Goal: Transaction & Acquisition: Purchase product/service

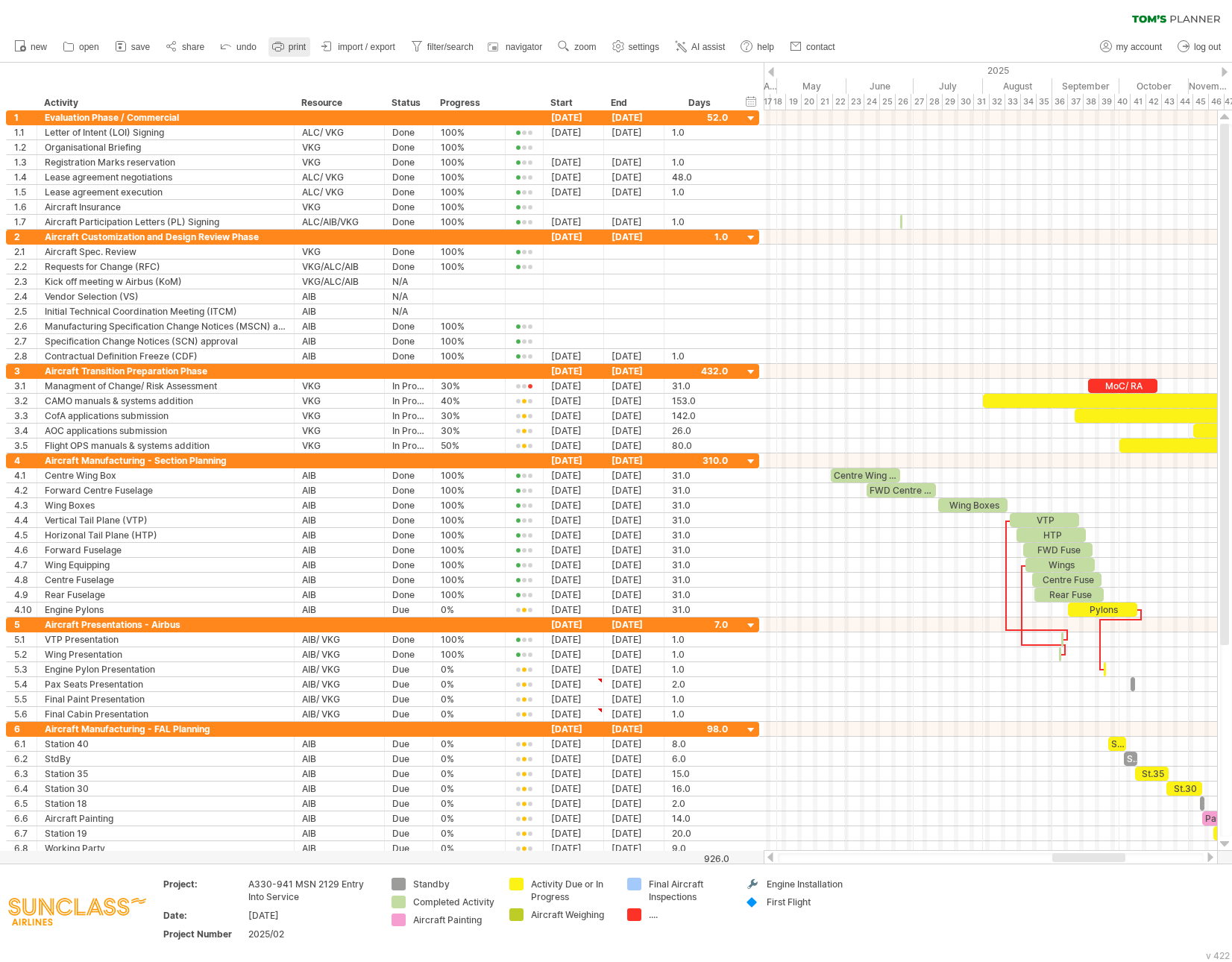
click at [277, 43] on rect at bounding box center [277, 44] width 5 height 2
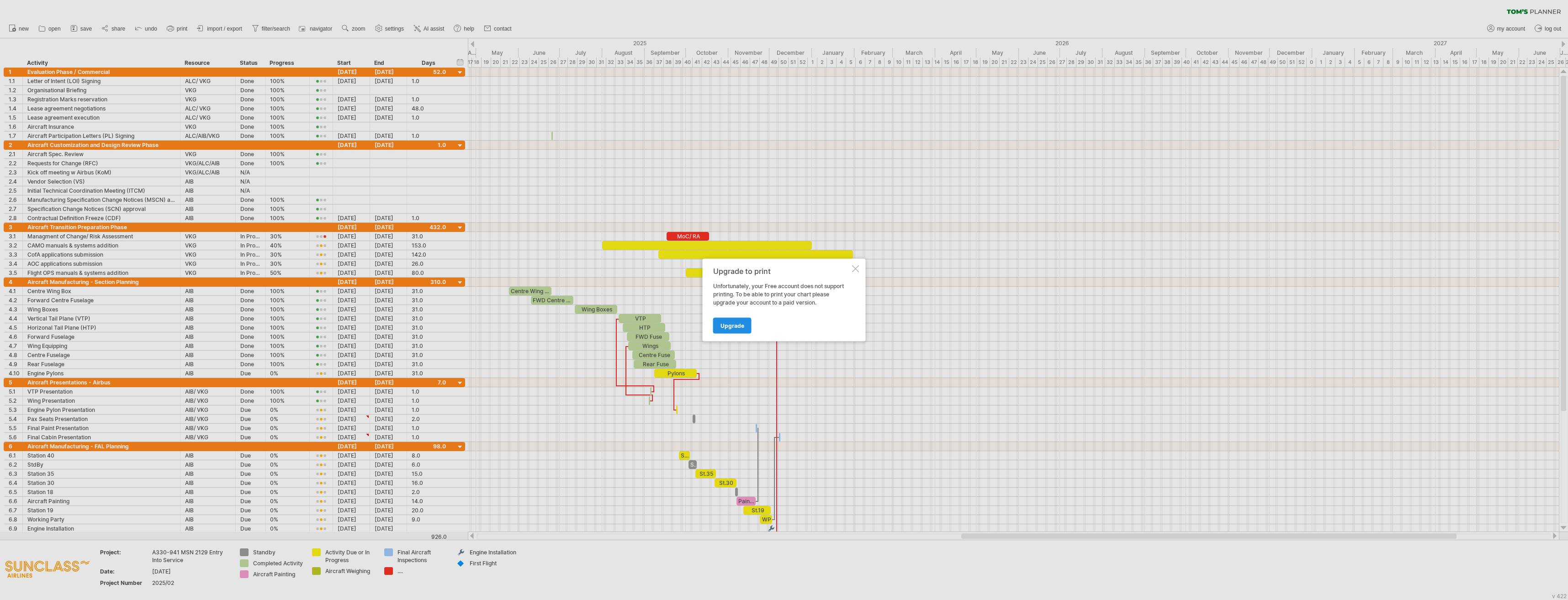
click at [739, 329] on span "Upgrade" at bounding box center [732, 326] width 24 height 7
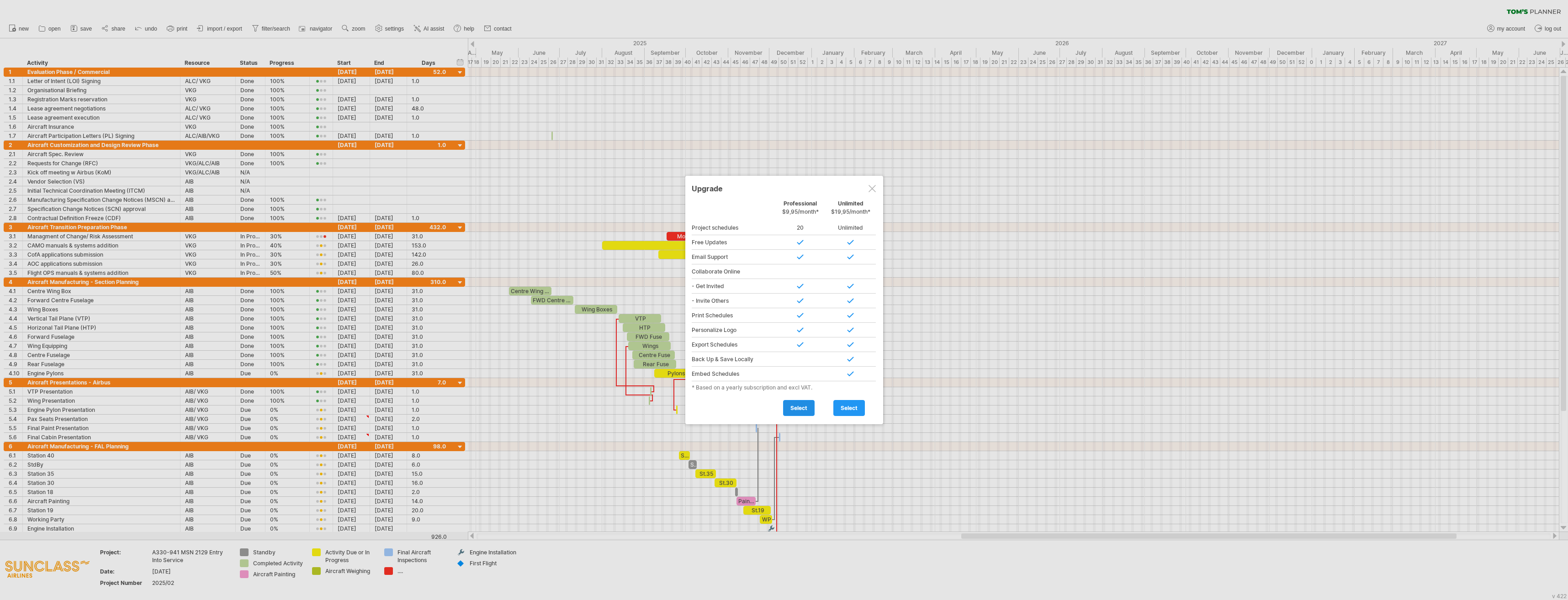
click at [754, 411] on link "select" at bounding box center [799, 408] width 32 height 16
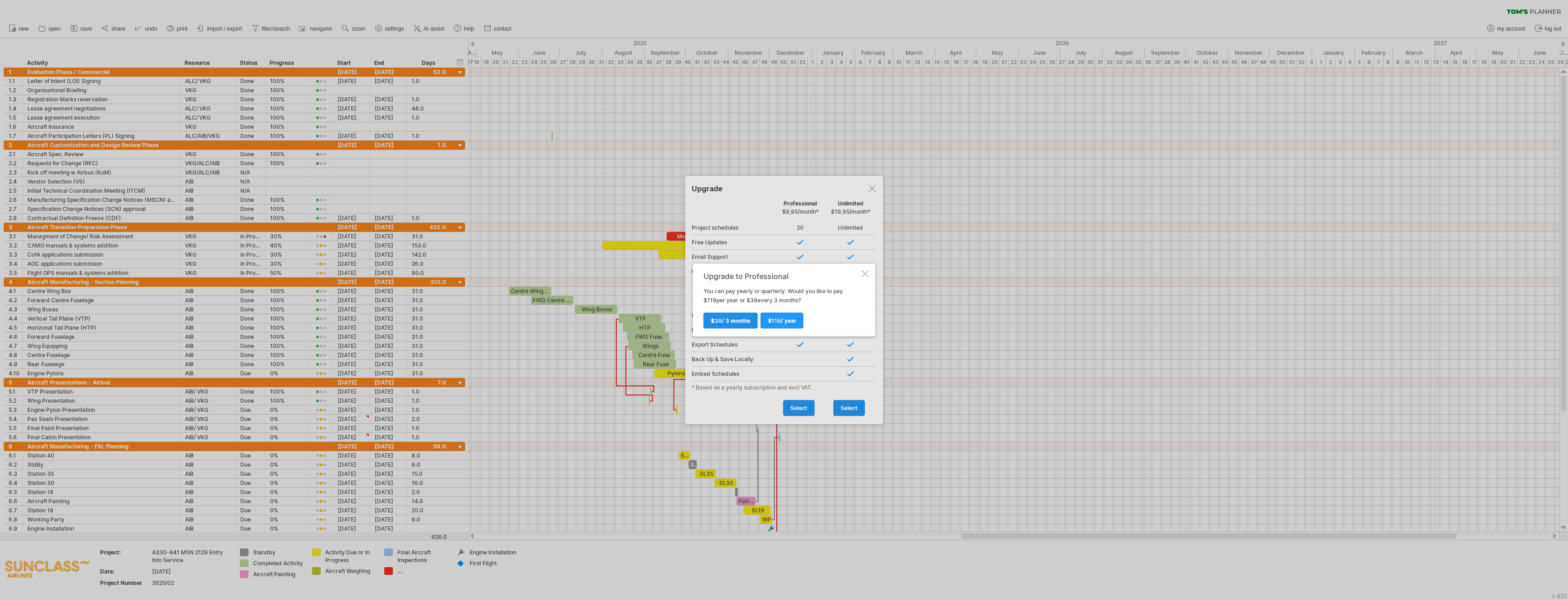
click at [738, 323] on span "$ 39 / 3 months" at bounding box center [730, 321] width 40 height 7
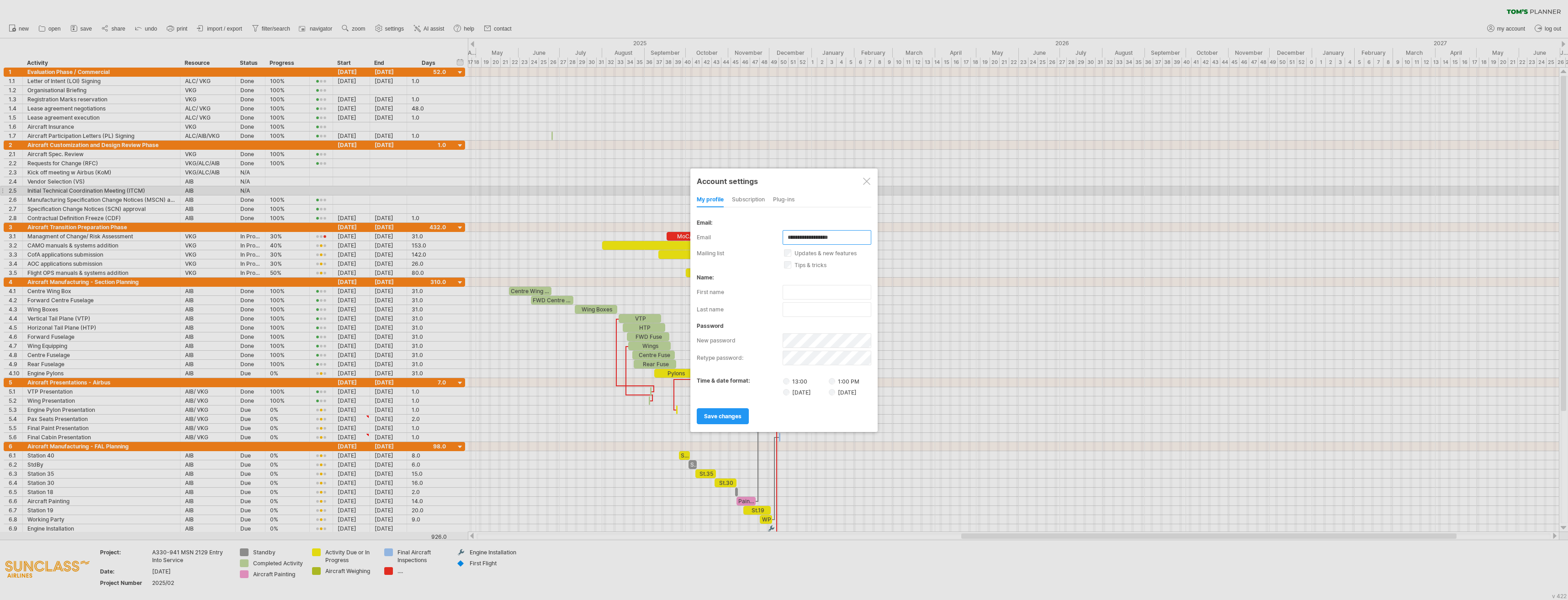
drag, startPoint x: 853, startPoint y: 236, endPoint x: 776, endPoint y: 235, distance: 77.0
click at [754, 235] on div "**********" at bounding box center [784, 237] width 175 height 15
click at [754, 252] on label "updates & new features" at bounding box center [833, 253] width 98 height 7
drag, startPoint x: 839, startPoint y: 237, endPoint x: 777, endPoint y: 234, distance: 62.1
click at [754, 234] on div "**********" at bounding box center [784, 237] width 175 height 15
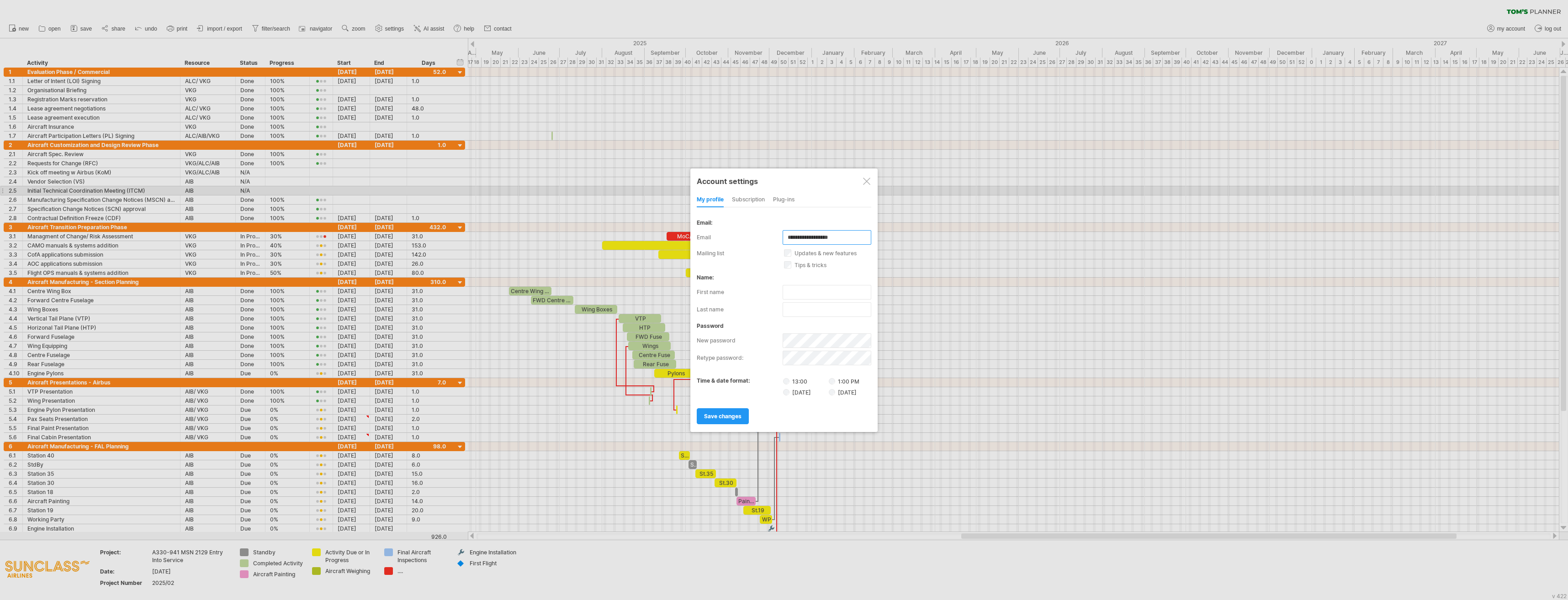
drag, startPoint x: 840, startPoint y: 237, endPoint x: 766, endPoint y: 234, distance: 74.1
click at [754, 234] on div "**********" at bounding box center [784, 237] width 175 height 15
type input "*"
click at [721, 417] on span "save changes" at bounding box center [723, 416] width 38 height 7
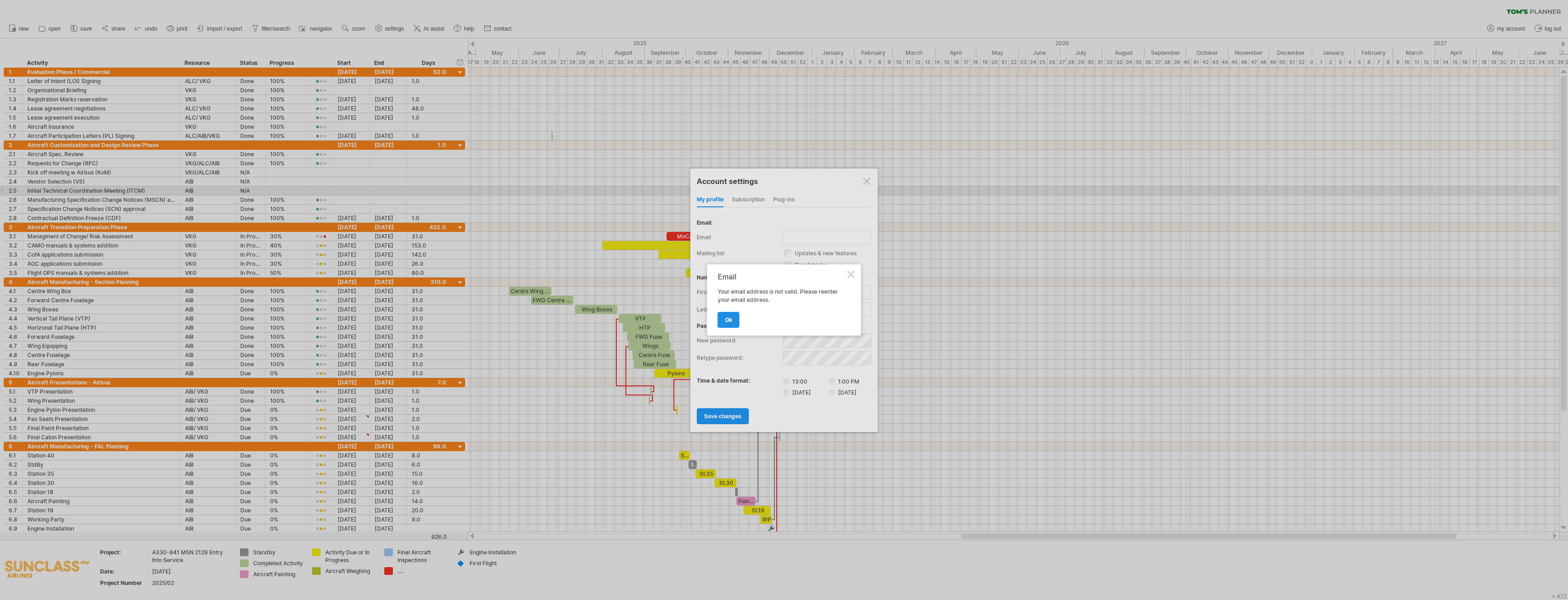
click at [735, 316] on link "ok" at bounding box center [729, 320] width 22 height 16
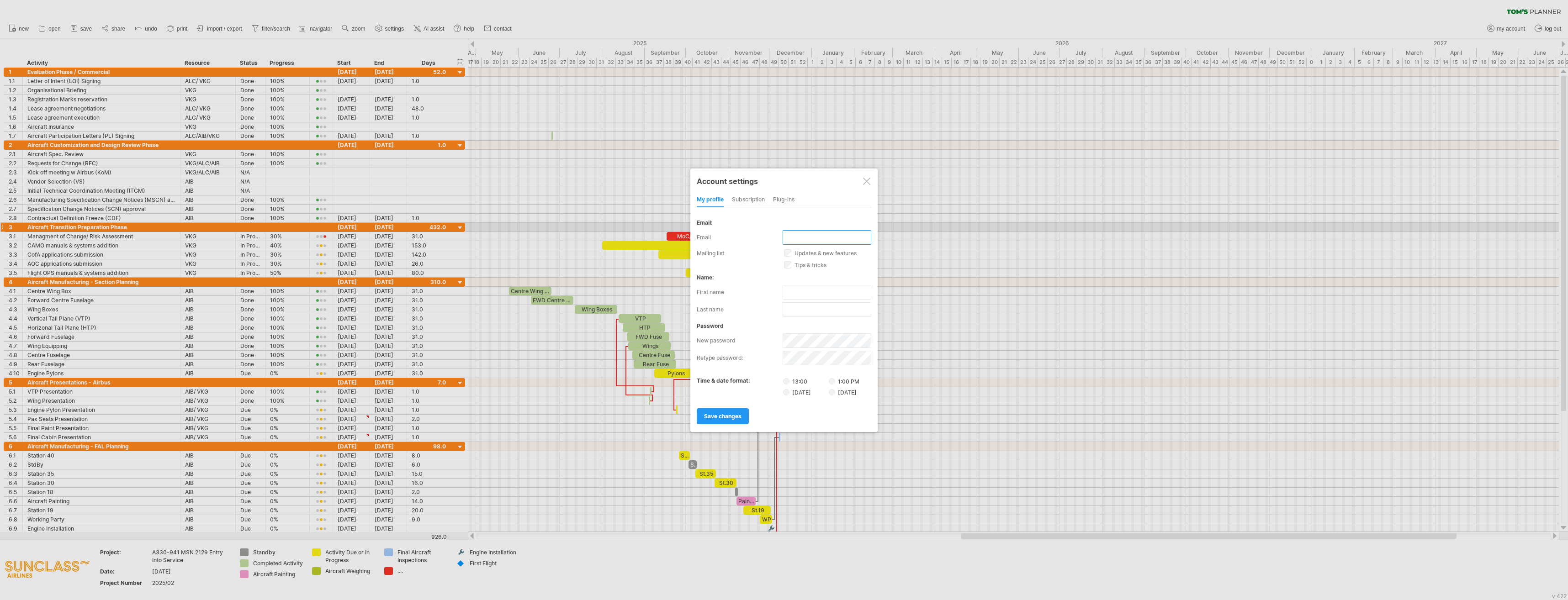
click at [754, 230] on input "text" at bounding box center [827, 237] width 89 height 15
type input "**********"
click at [730, 416] on span "save changes" at bounding box center [723, 416] width 38 height 7
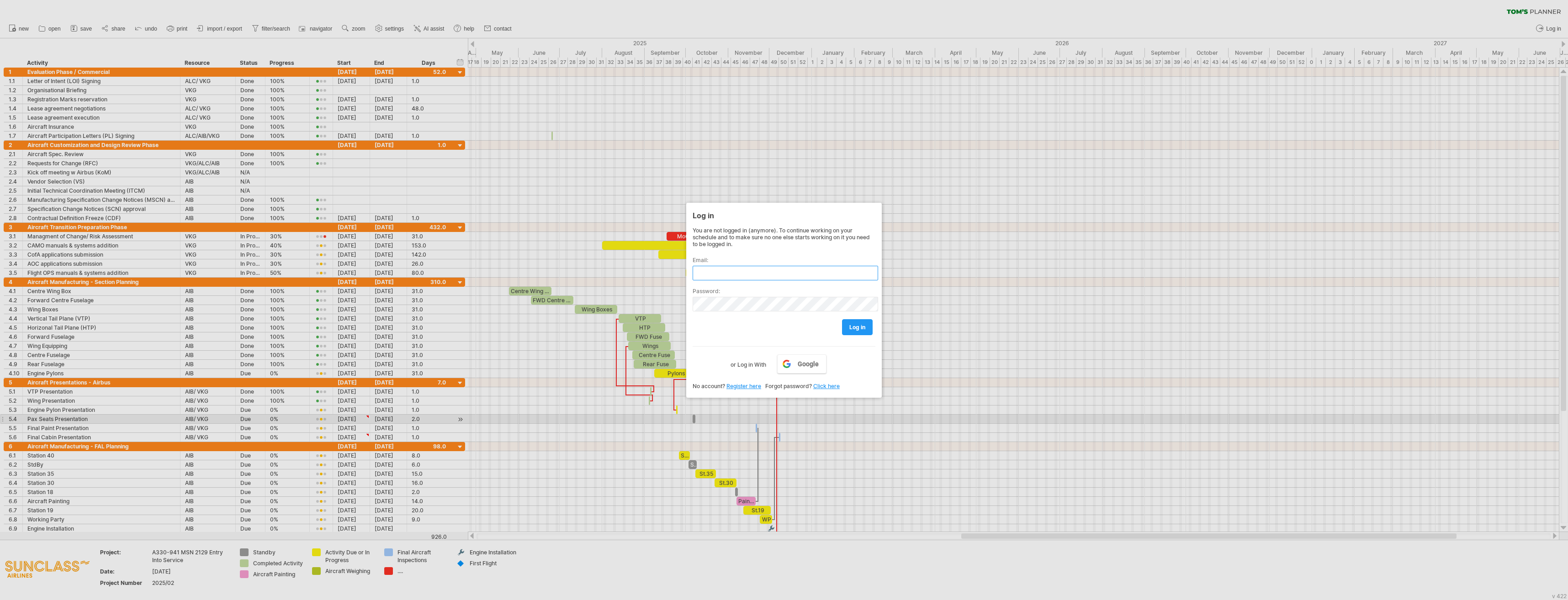
click at [726, 275] on input "text" at bounding box center [785, 273] width 186 height 15
click at [729, 274] on input "text" at bounding box center [785, 273] width 186 height 15
click at [702, 359] on div "Google or Log in With" at bounding box center [784, 358] width 183 height 24
click at [747, 273] on input "text" at bounding box center [785, 273] width 186 height 15
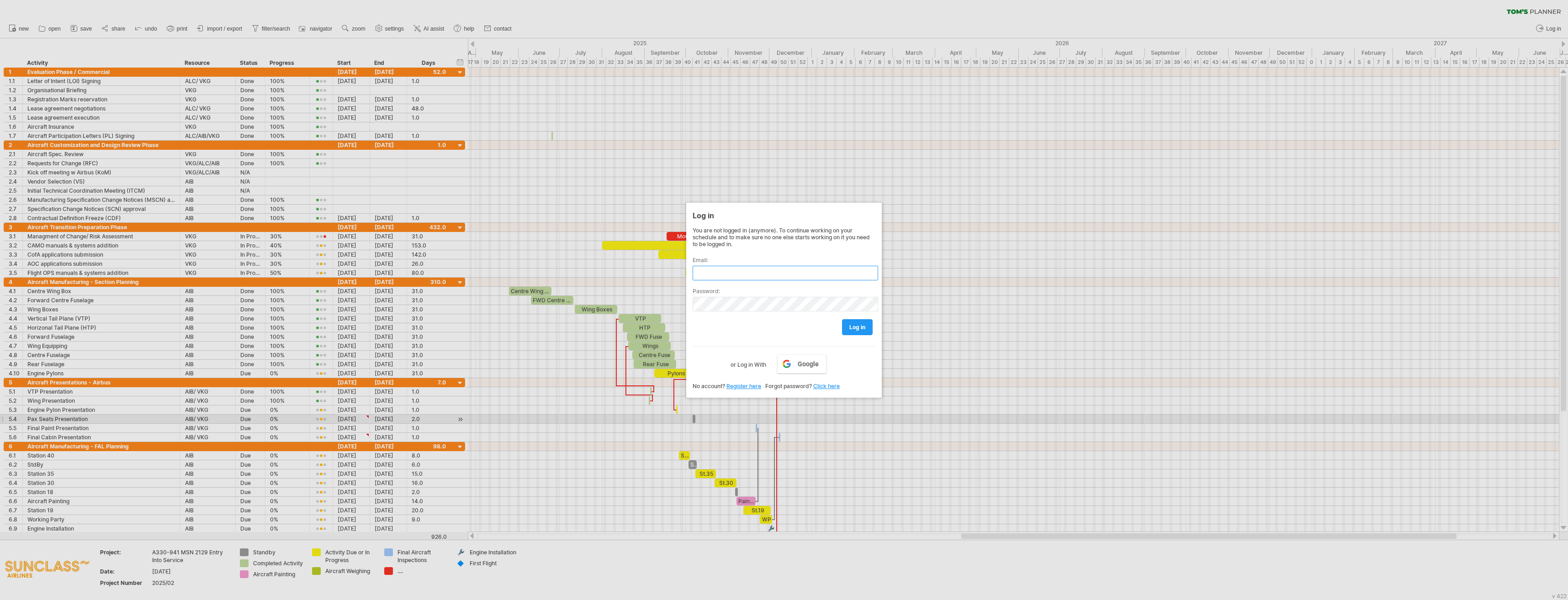
type input "**********"
click at [728, 312] on div "log in" at bounding box center [784, 323] width 183 height 23
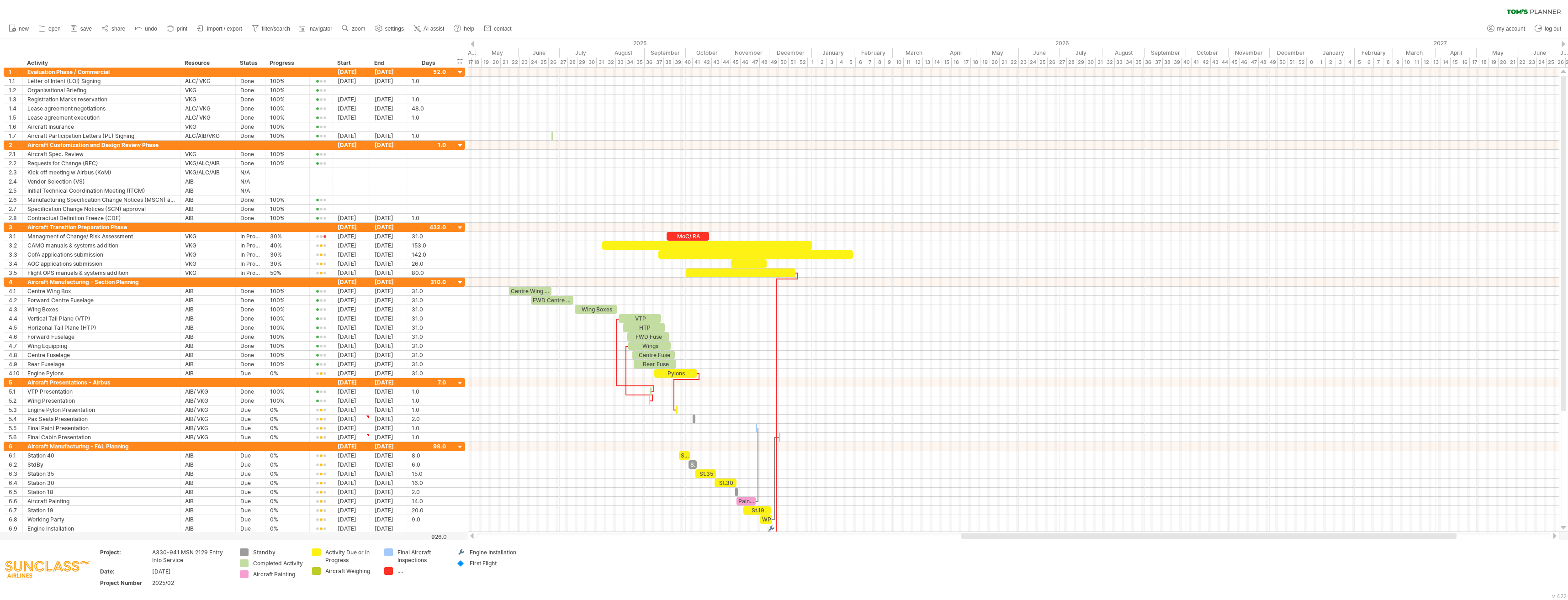
click at [389, 29] on span "settings" at bounding box center [394, 29] width 19 height 7
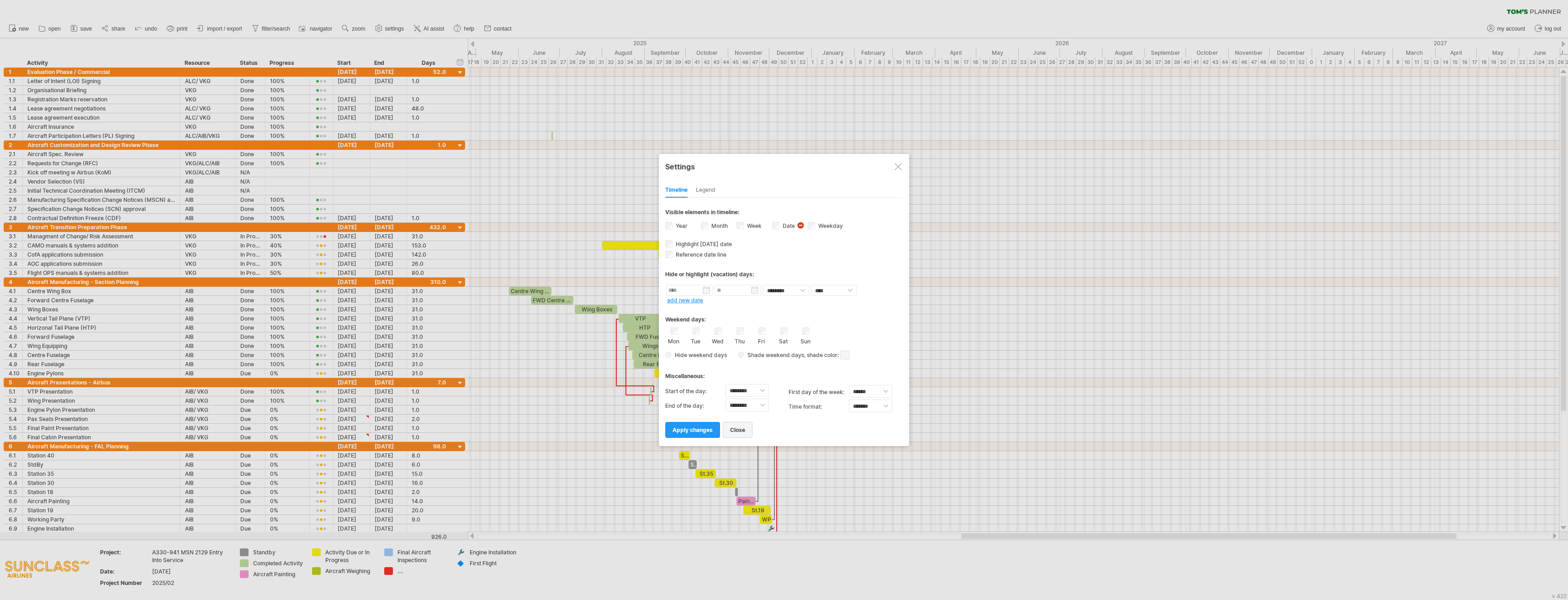
click at [735, 430] on span "close" at bounding box center [737, 430] width 15 height 7
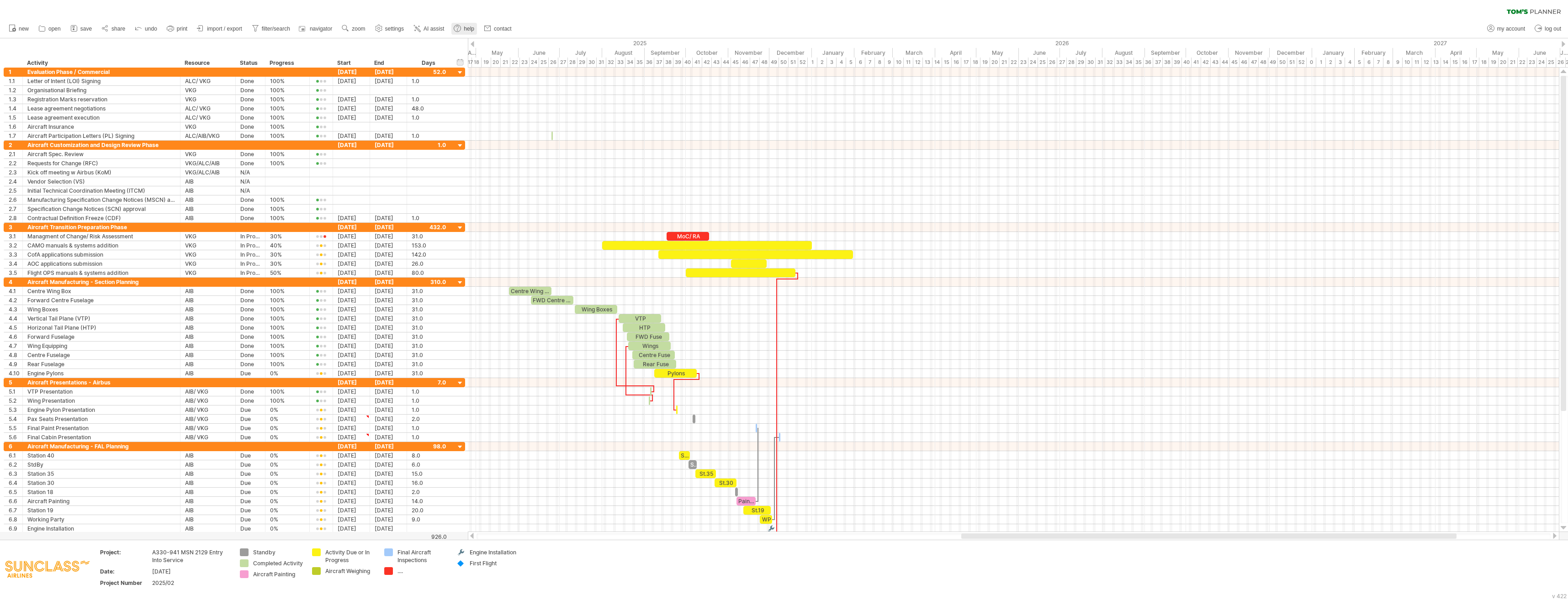
click at [467, 29] on span "help" at bounding box center [469, 29] width 10 height 7
click at [754, 32] on span "my account" at bounding box center [1511, 29] width 28 height 7
type input "**********"
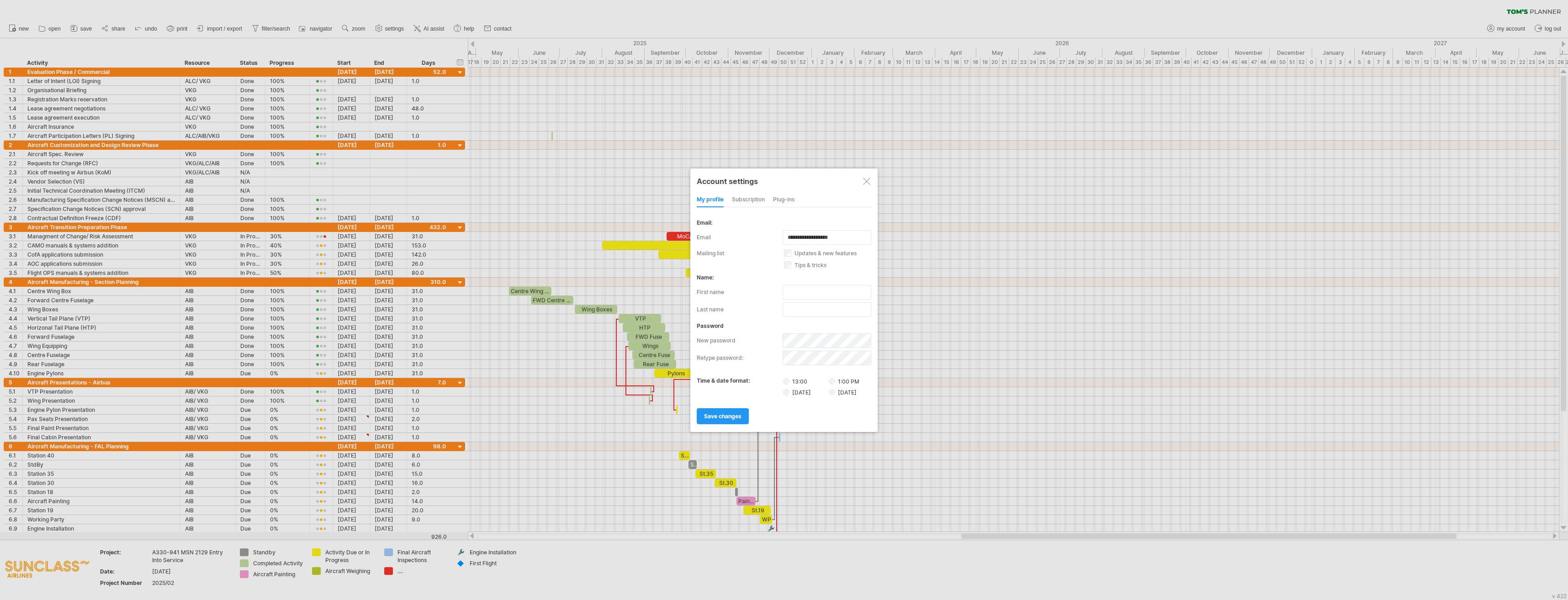
click at [754, 179] on div at bounding box center [867, 181] width 7 height 7
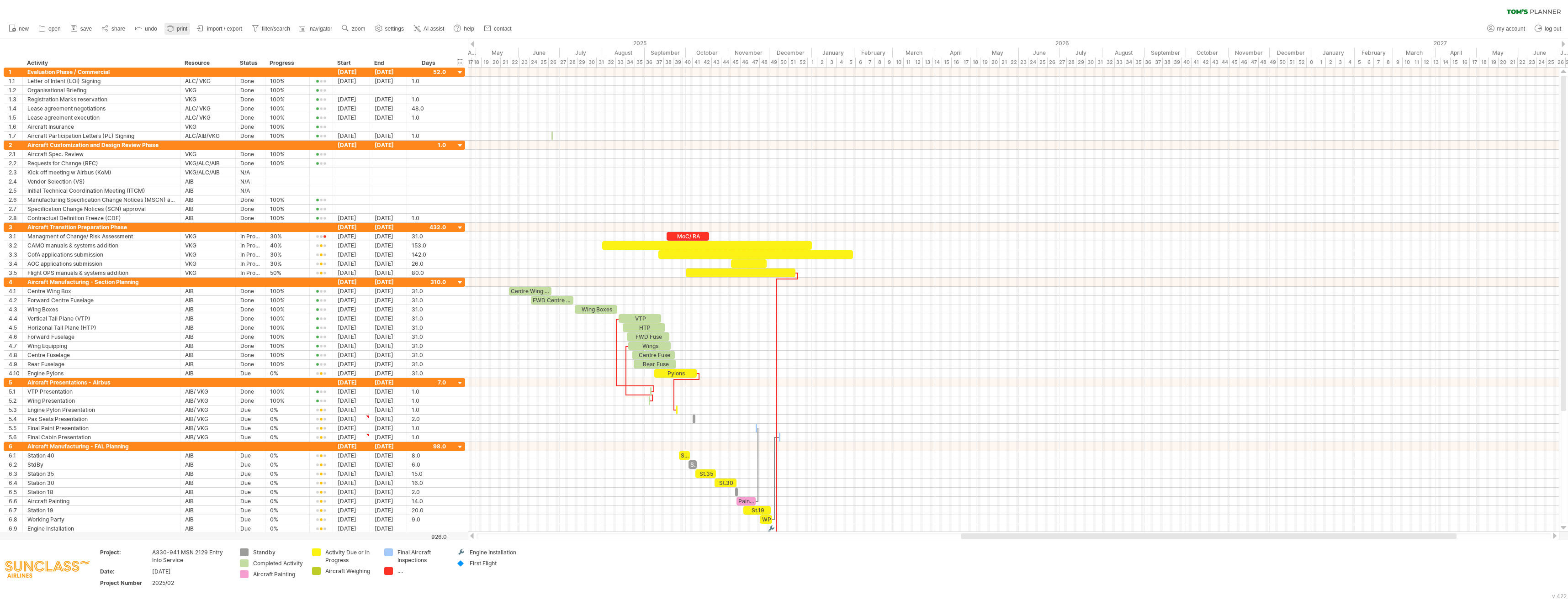
click at [177, 29] on link "print" at bounding box center [177, 29] width 26 height 12
select select "**"
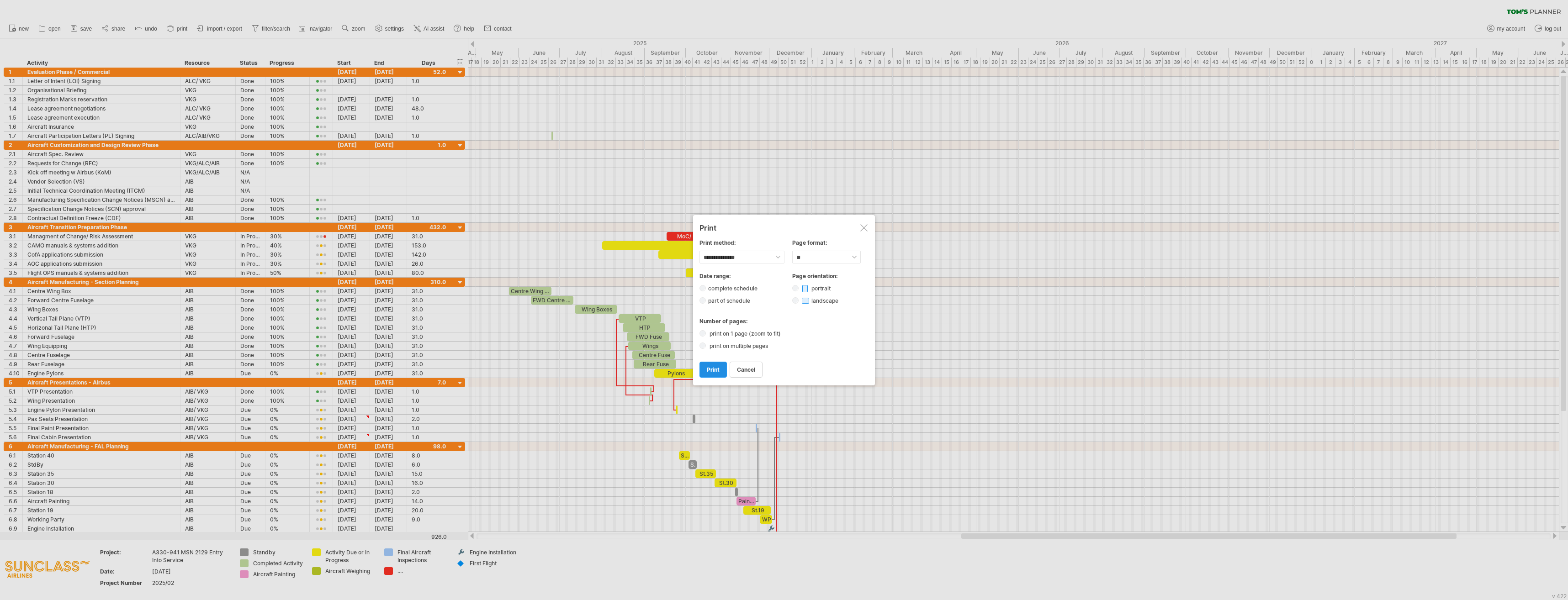
click at [713, 370] on span "print" at bounding box center [713, 369] width 13 height 7
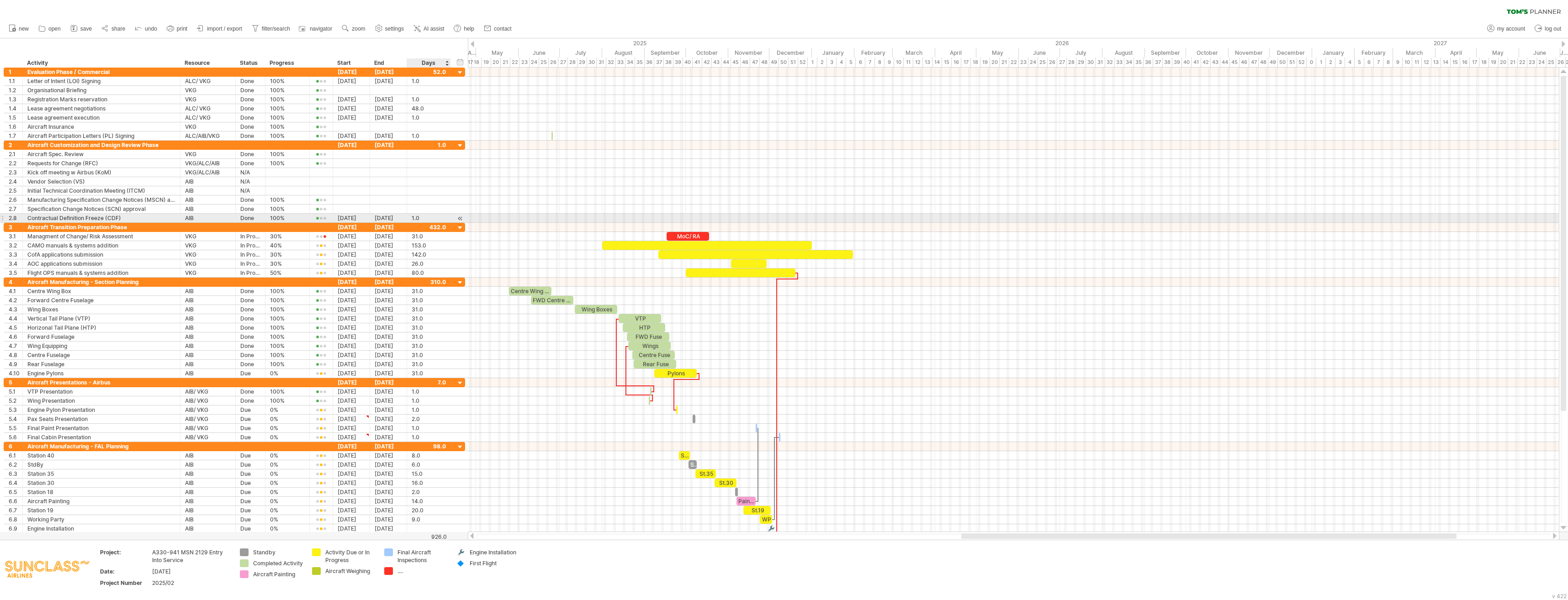
click at [461, 217] on div at bounding box center [460, 218] width 9 height 10
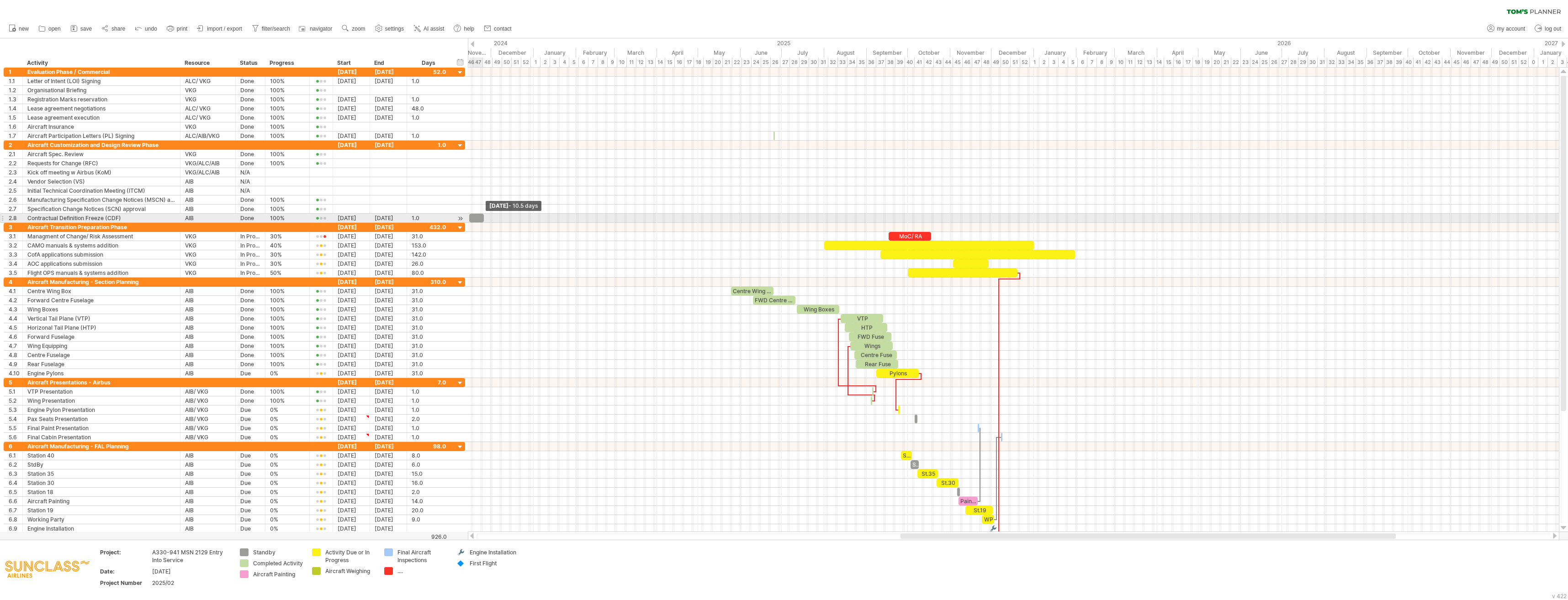
drag, startPoint x: 471, startPoint y: 220, endPoint x: 483, endPoint y: 220, distance: 12.0
click at [483, 220] on span at bounding box center [484, 218] width 4 height 9
click at [514, 331] on div "Completed Activity" at bounding box center [509, 330] width 10 height 10
click at [413, 217] on div "10.5" at bounding box center [429, 218] width 34 height 9
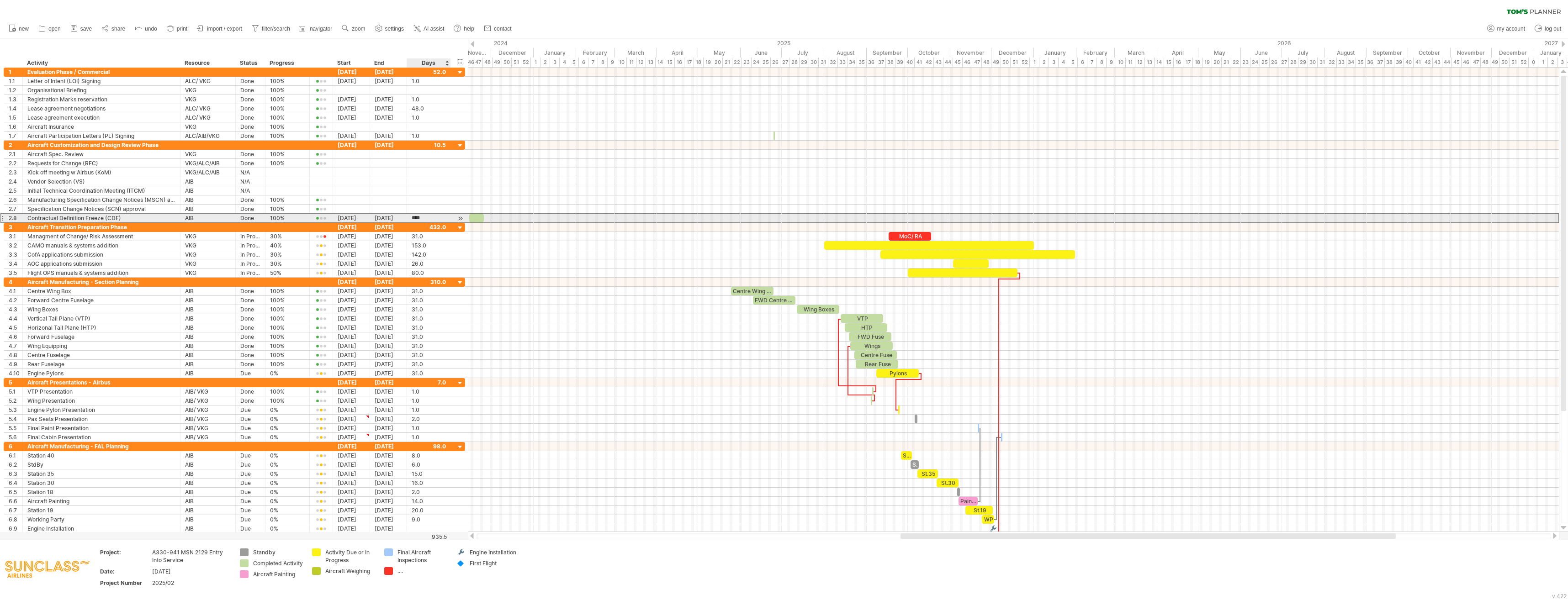
type input "*"
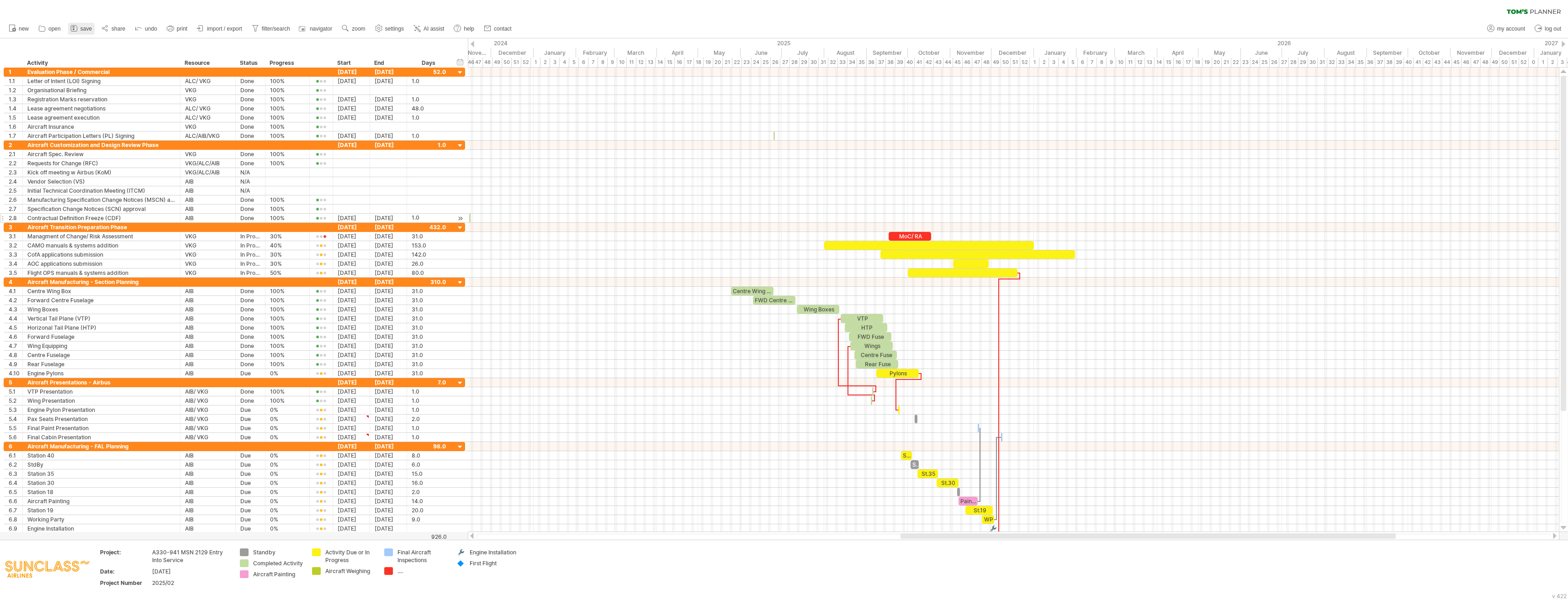
click at [83, 30] on span "save" at bounding box center [86, 29] width 12 height 7
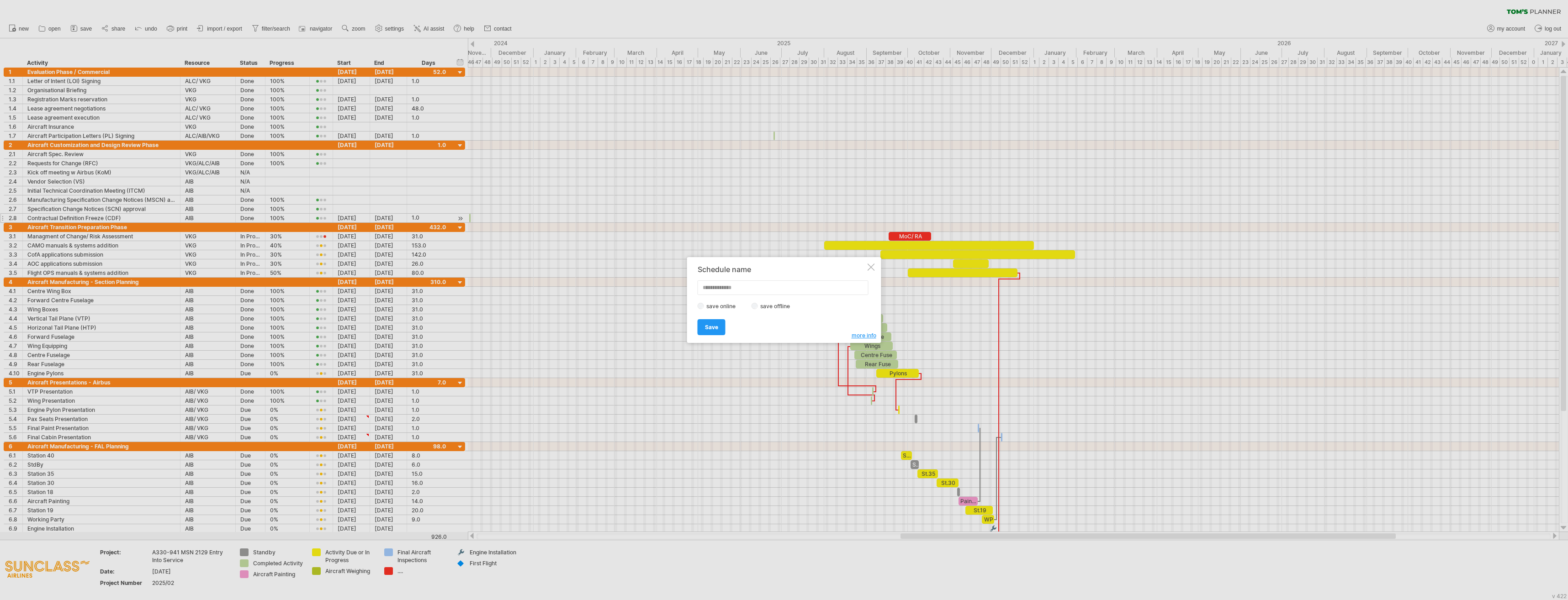
scroll to position [0, 0]
click at [720, 327] on link "Save" at bounding box center [712, 327] width 28 height 16
click at [735, 318] on link "ok" at bounding box center [729, 316] width 22 height 16
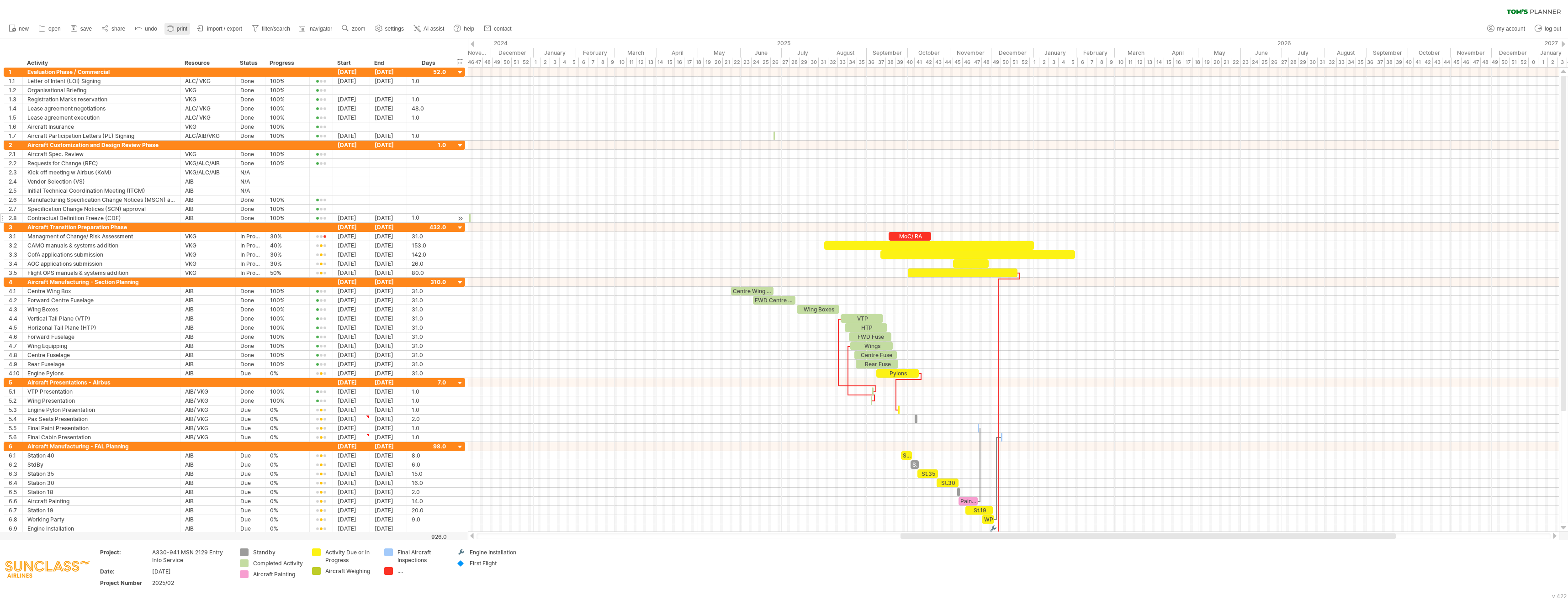
click at [175, 29] on link "print" at bounding box center [177, 29] width 26 height 12
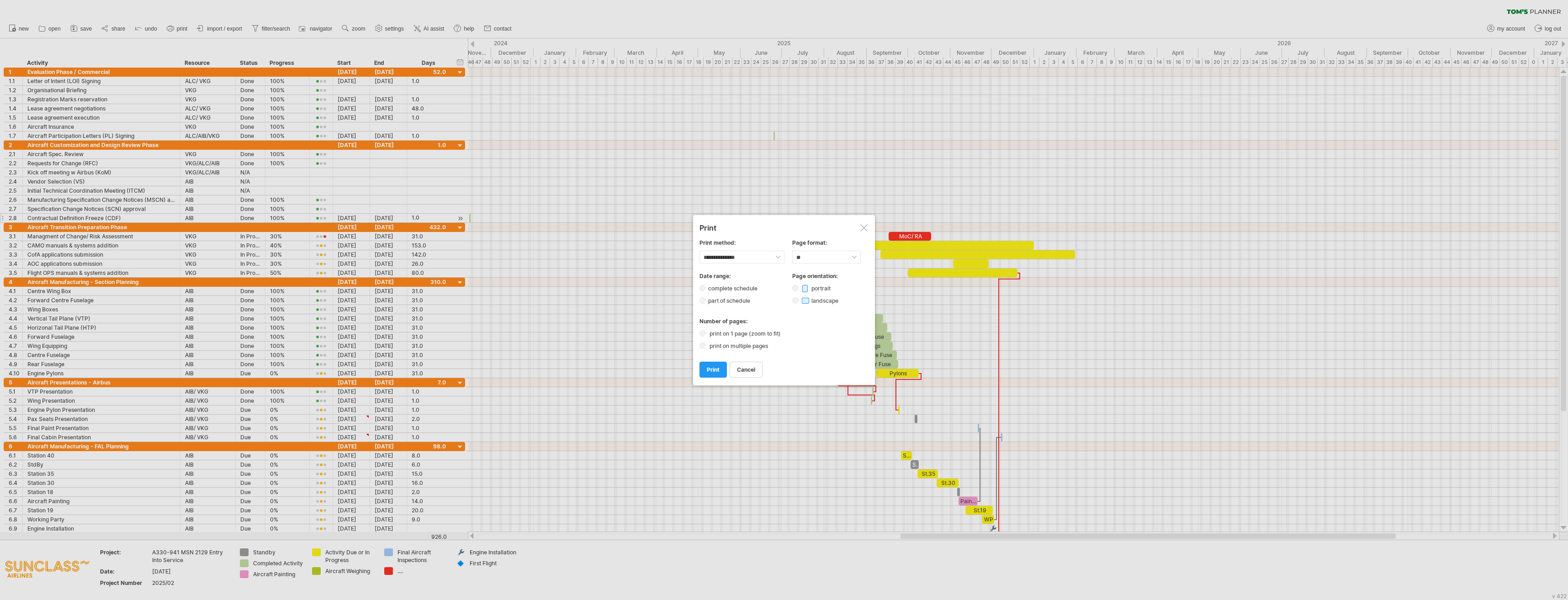
click at [746, 301] on label "part of schedule" at bounding box center [732, 301] width 52 height 7
click at [728, 318] on label "print from:" at bounding box center [729, 318] width 58 height 15
click at [754, 318] on input "********" at bounding box center [788, 318] width 61 height 15
click at [754, 329] on link "next" at bounding box center [786, 327] width 7 height 7
click at [754, 328] on link "next" at bounding box center [786, 327] width 7 height 7
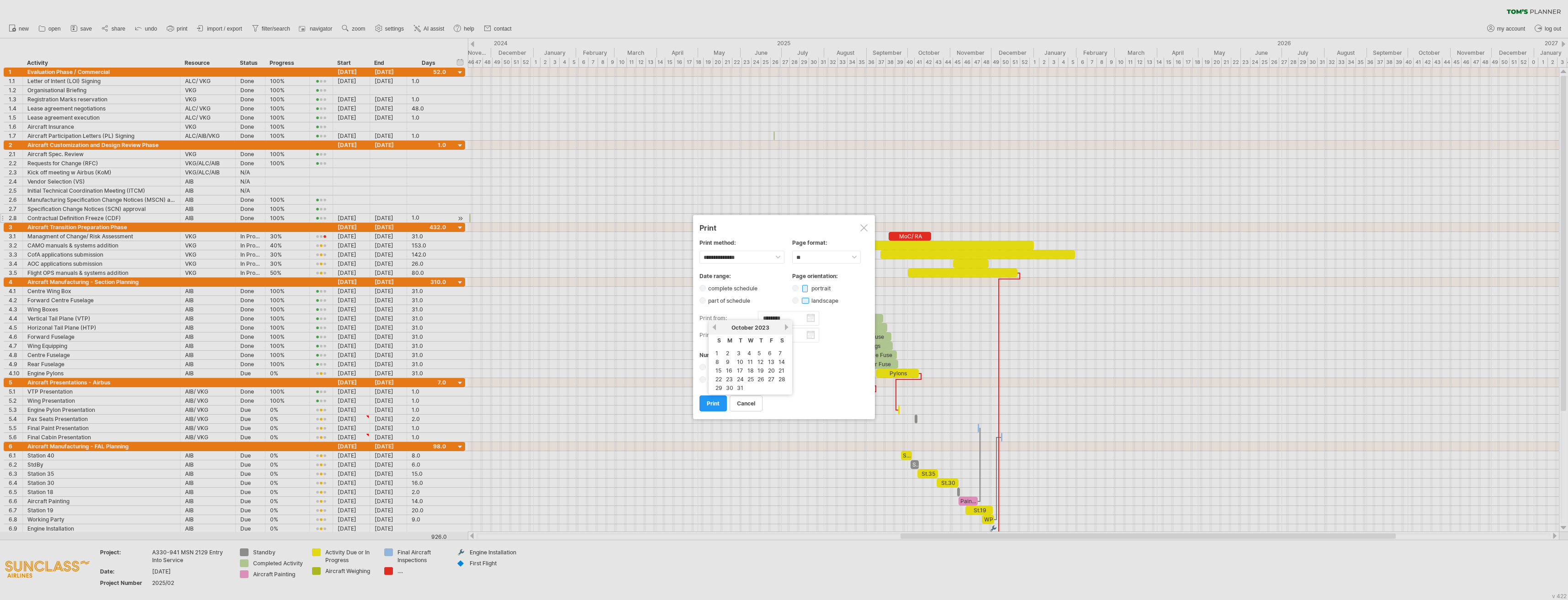
click at [754, 328] on link "next" at bounding box center [786, 327] width 7 height 7
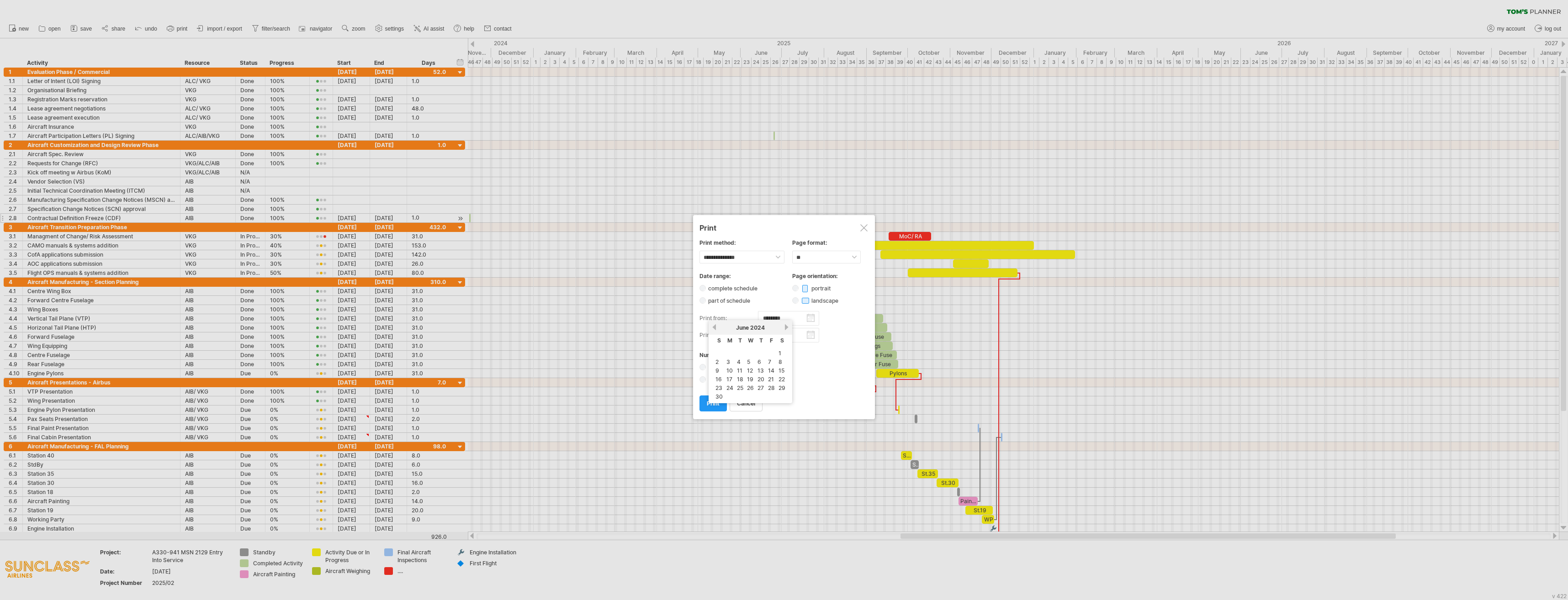
click at [754, 328] on link "next" at bounding box center [786, 327] width 7 height 7
click at [754, 326] on link "next" at bounding box center [786, 327] width 7 height 7
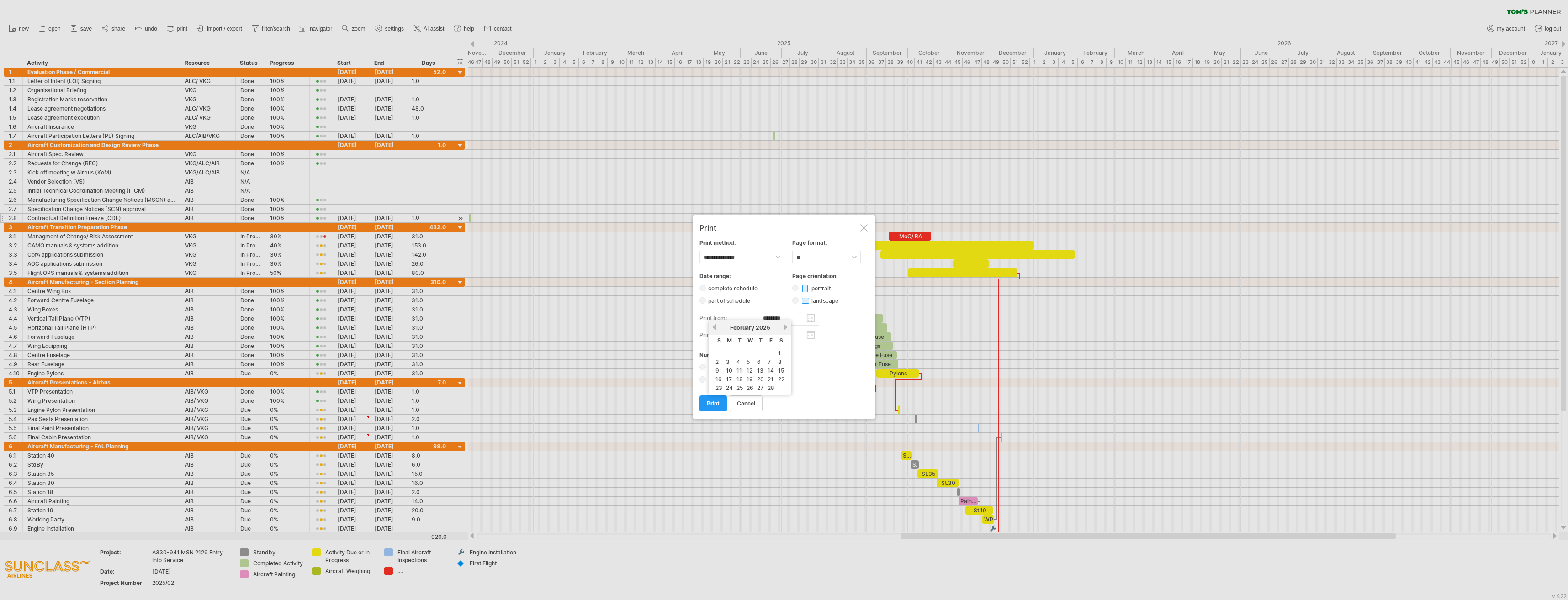
click at [754, 326] on link "next" at bounding box center [785, 327] width 7 height 7
click at [754, 326] on link "next" at bounding box center [786, 327] width 7 height 7
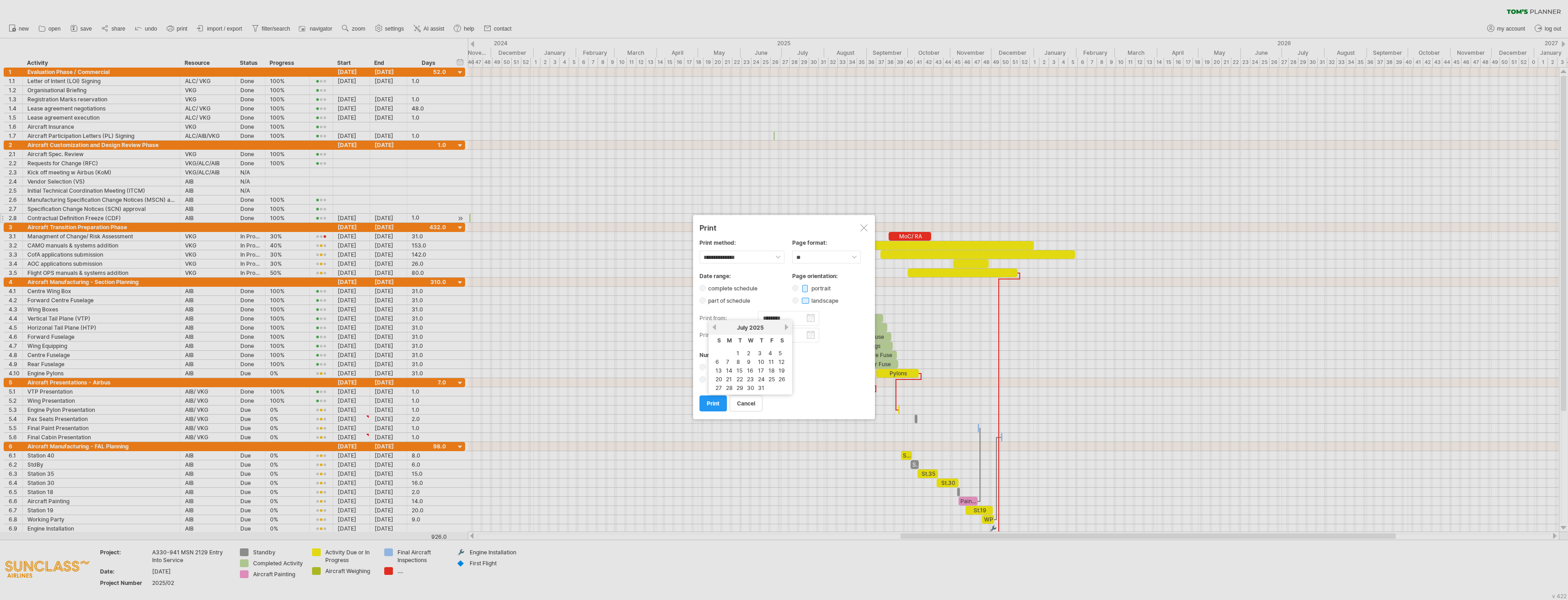
click at [754, 326] on link "next" at bounding box center [786, 327] width 7 height 7
click at [728, 387] on link "29" at bounding box center [729, 388] width 9 height 9
click at [754, 254] on select "**********" at bounding box center [742, 257] width 85 height 13
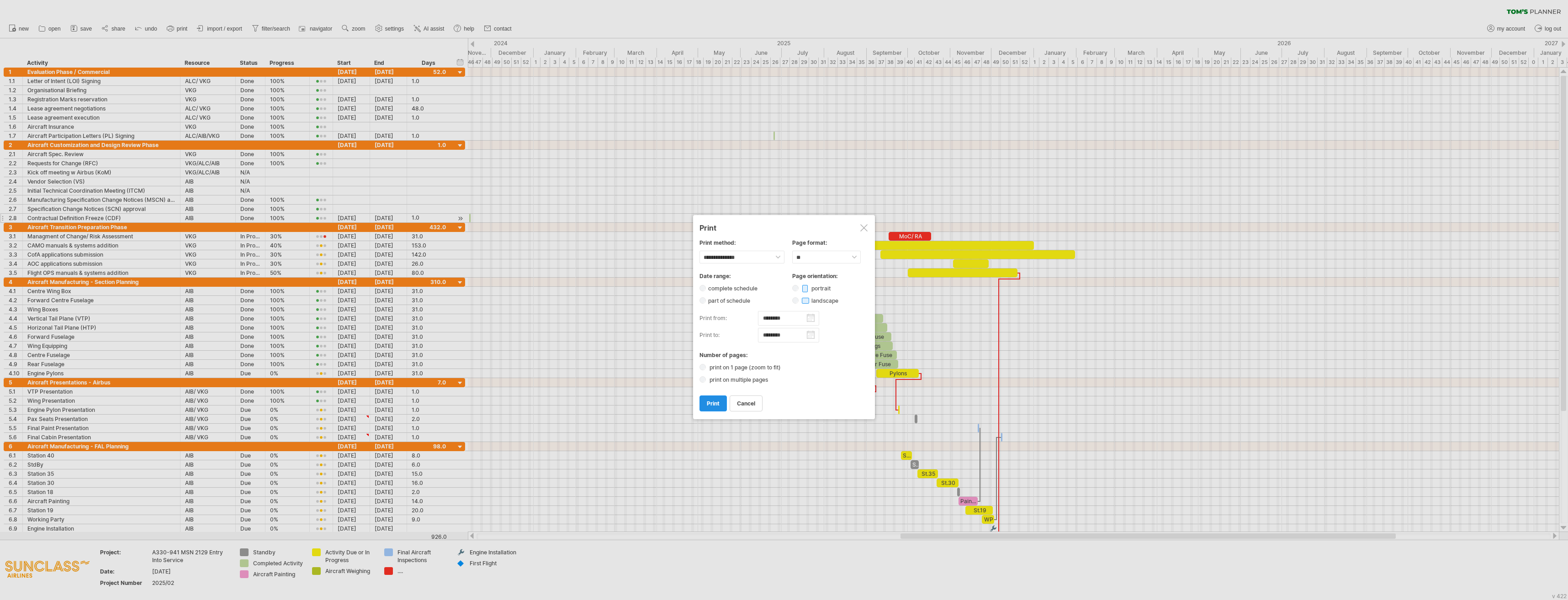
click at [713, 404] on span "print" at bounding box center [713, 403] width 13 height 7
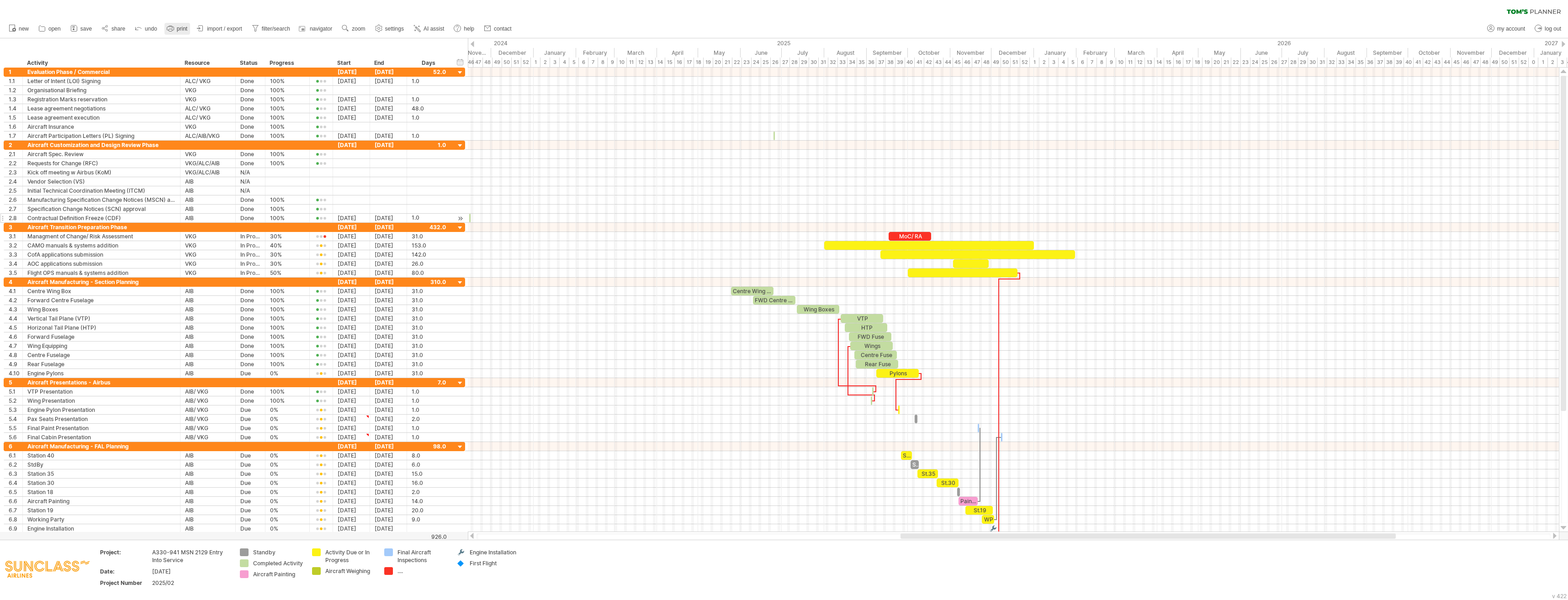
click at [178, 30] on span "print" at bounding box center [181, 29] width 10 height 7
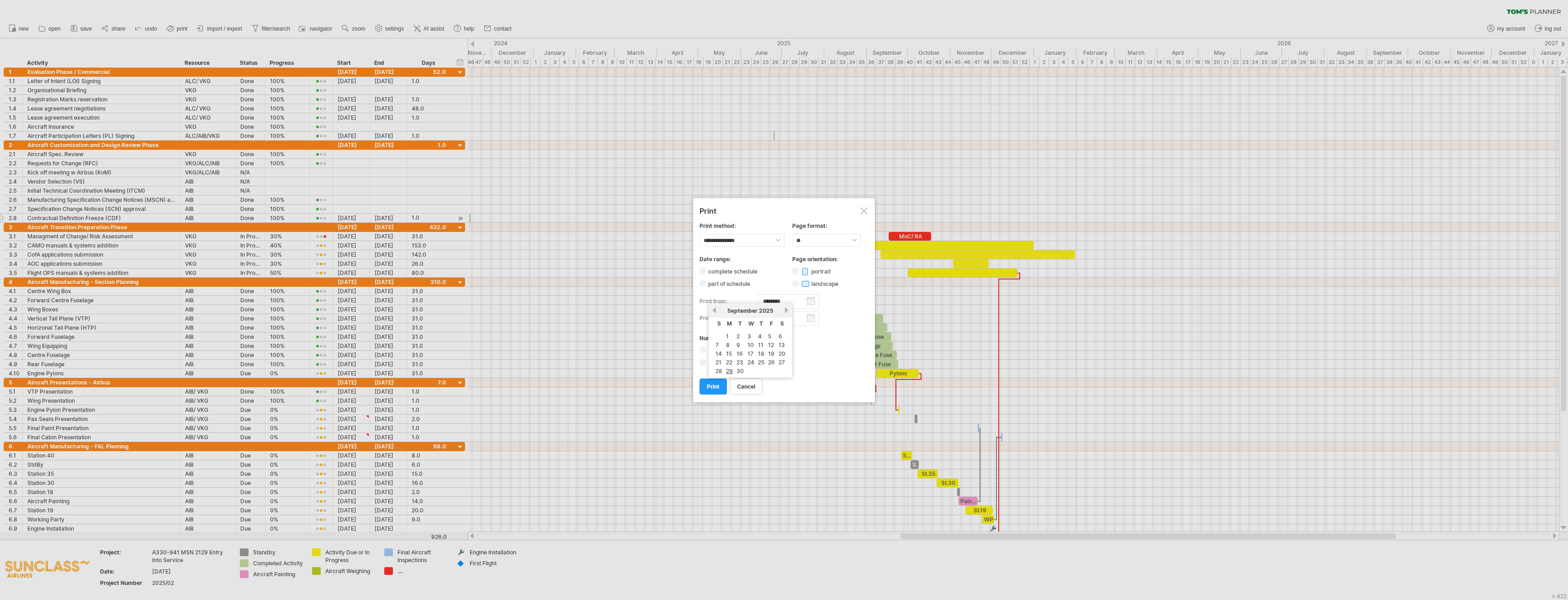
click at [754, 301] on input "********" at bounding box center [788, 301] width 61 height 15
click at [715, 310] on link "previous" at bounding box center [714, 310] width 7 height 7
click at [718, 337] on link "1" at bounding box center [717, 337] width 5 height 9
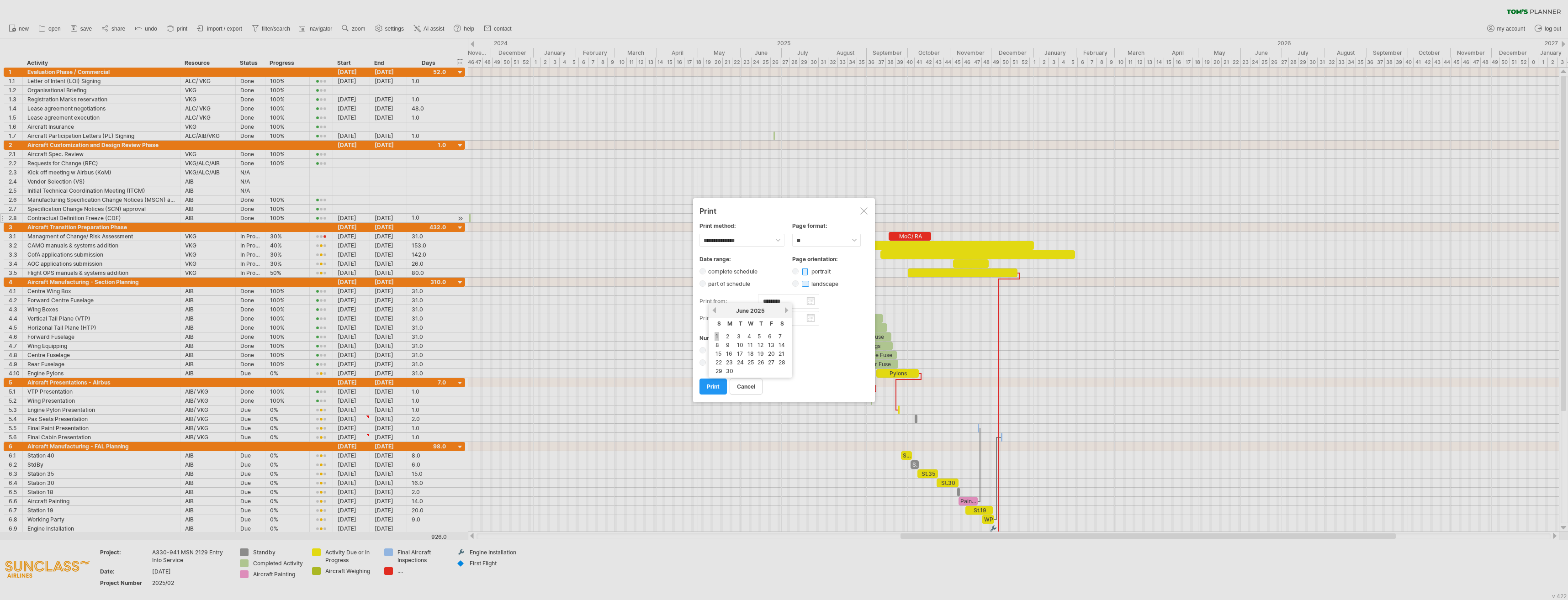
type input "********"
click at [754, 269] on label "portrait" at bounding box center [818, 271] width 40 height 7
click at [710, 387] on span "print" at bounding box center [713, 386] width 13 height 7
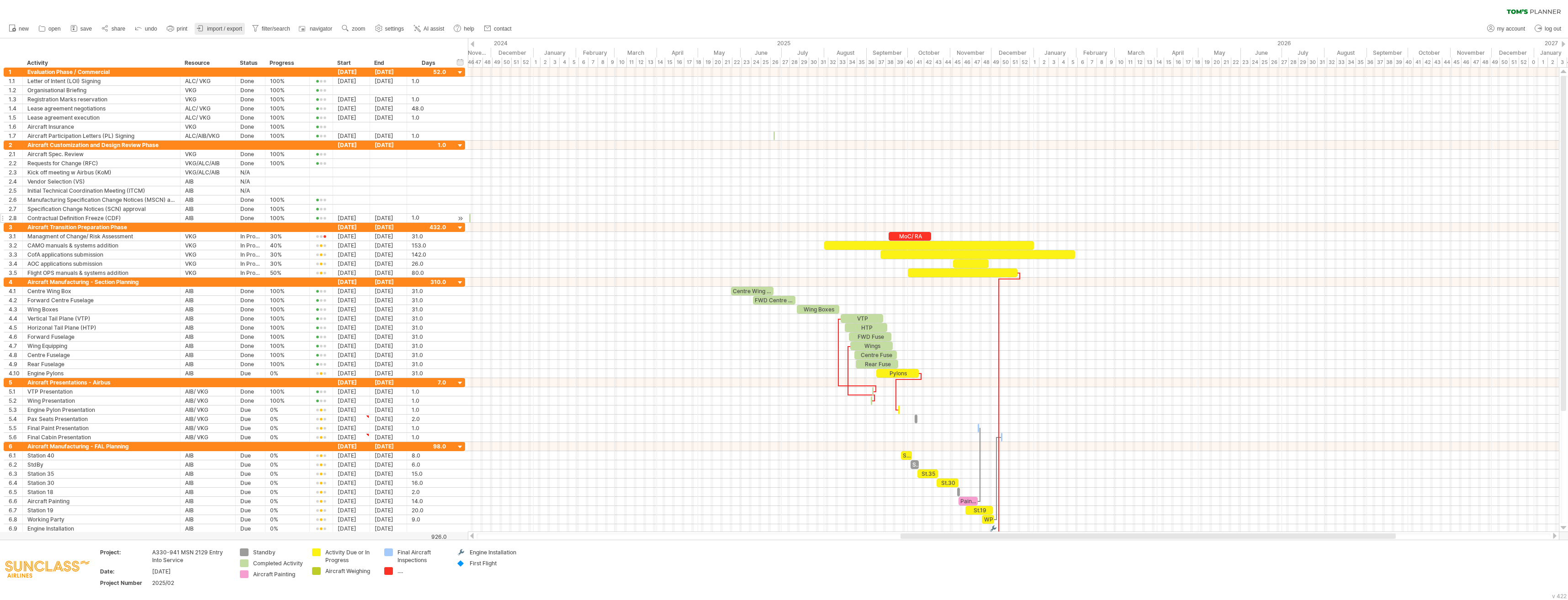
click at [236, 29] on span "import / export" at bounding box center [225, 29] width 35 height 7
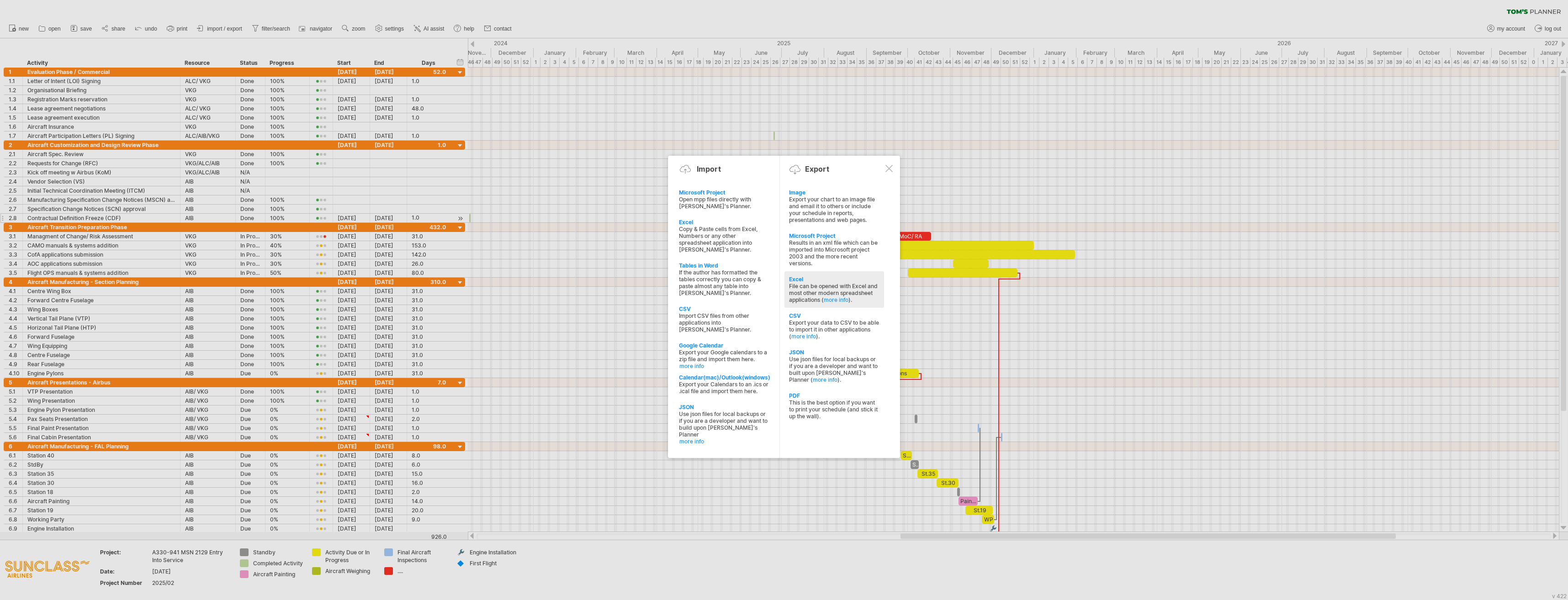
click at [754, 287] on div "File can be opened with Excel and most other modern spreadsheet applications ( …" at bounding box center [834, 293] width 91 height 21
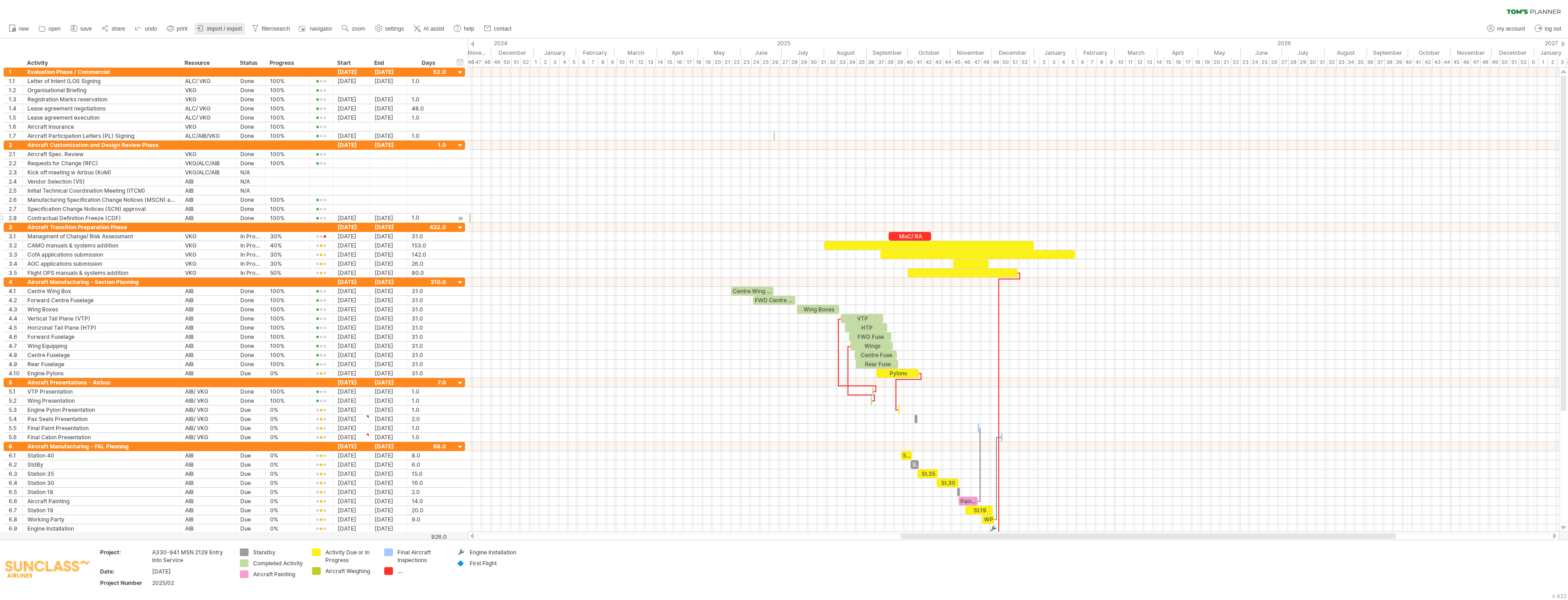
click at [235, 27] on span "import / export" at bounding box center [225, 29] width 35 height 7
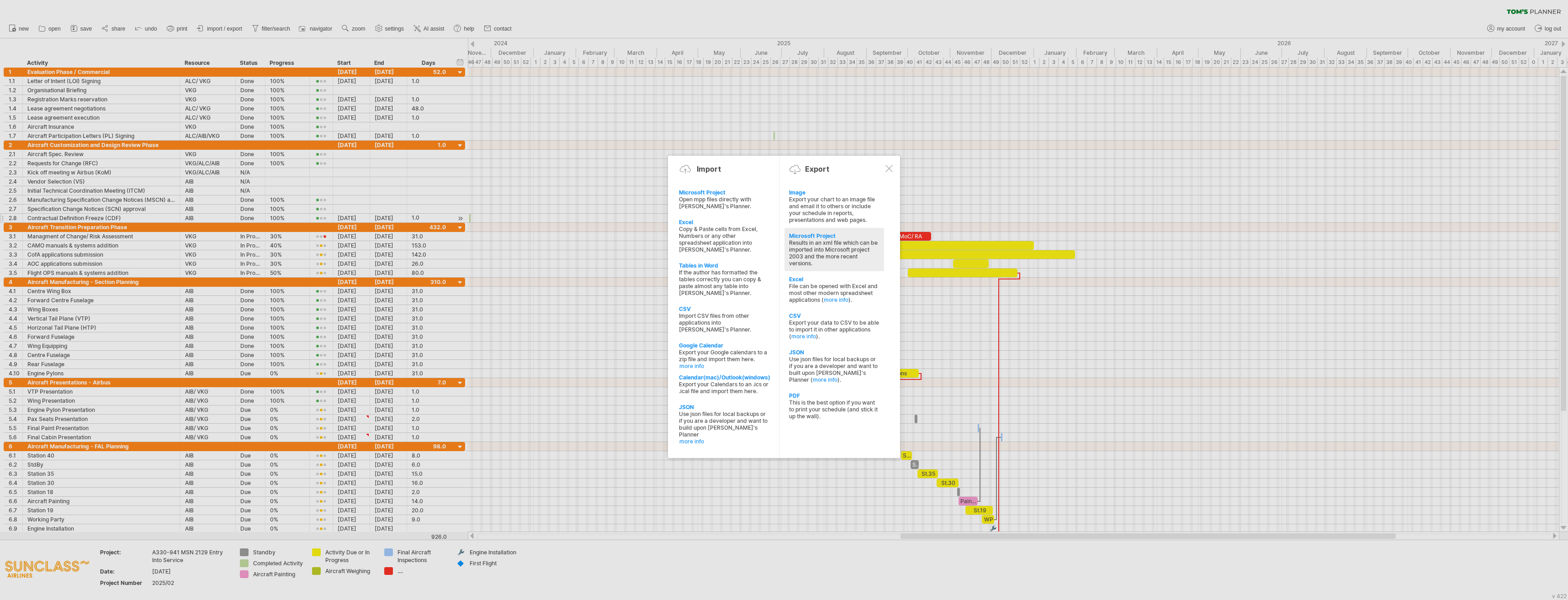
click at [754, 237] on div "Microsoft Project" at bounding box center [834, 235] width 91 height 7
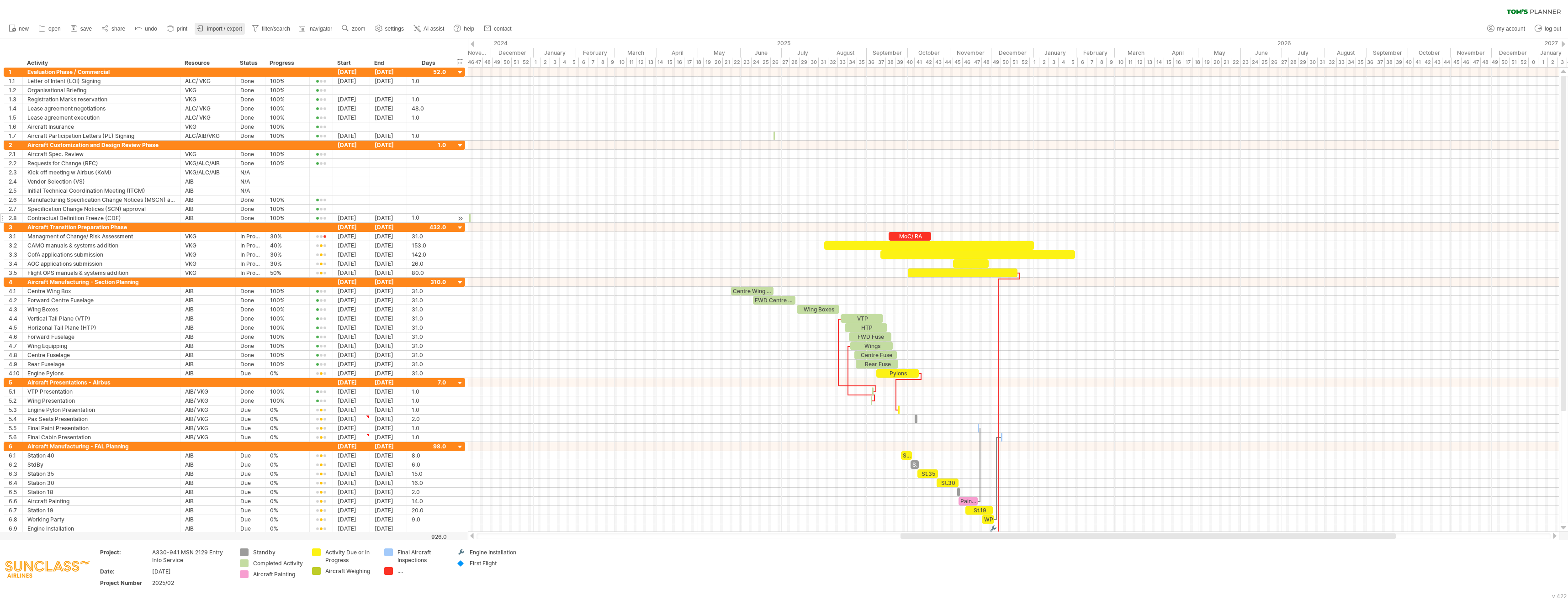
click at [234, 30] on span "import / export" at bounding box center [225, 29] width 35 height 7
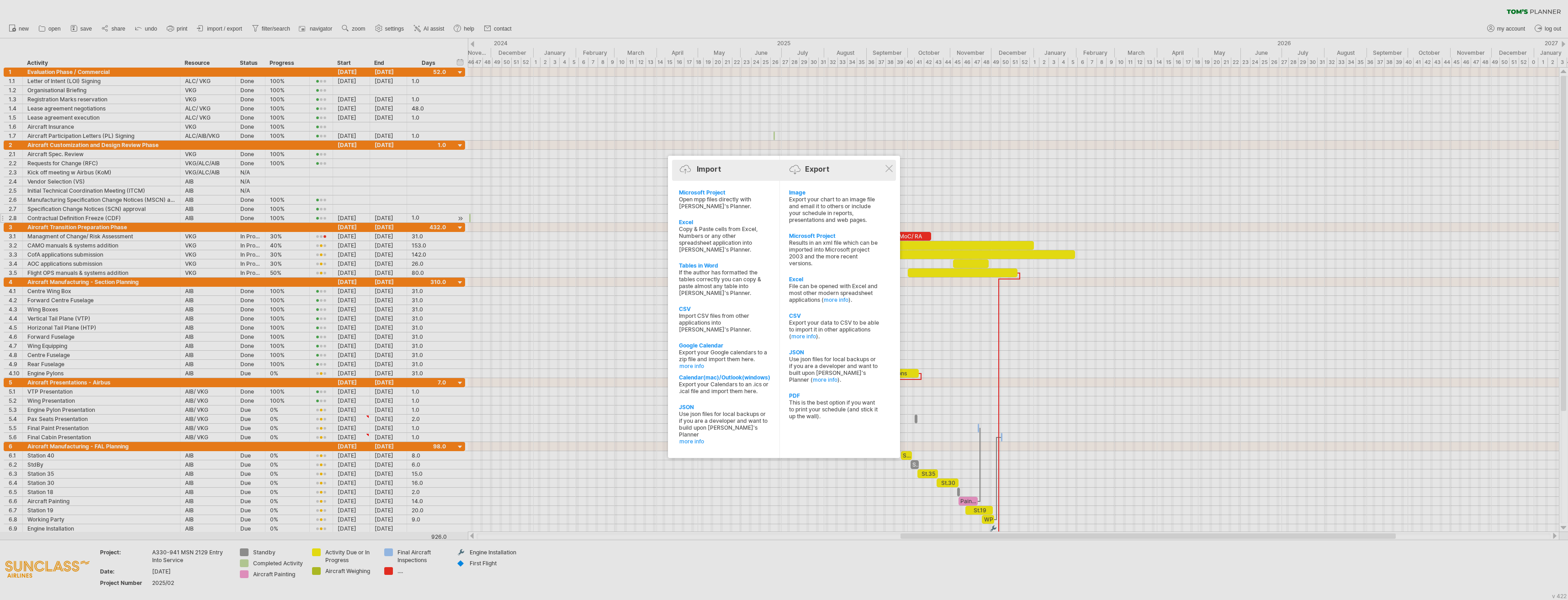
click at [754, 170] on div "Import Export" at bounding box center [784, 170] width 219 height 14
click at [754, 172] on div at bounding box center [889, 169] width 7 height 7
